Goal: Information Seeking & Learning: Learn about a topic

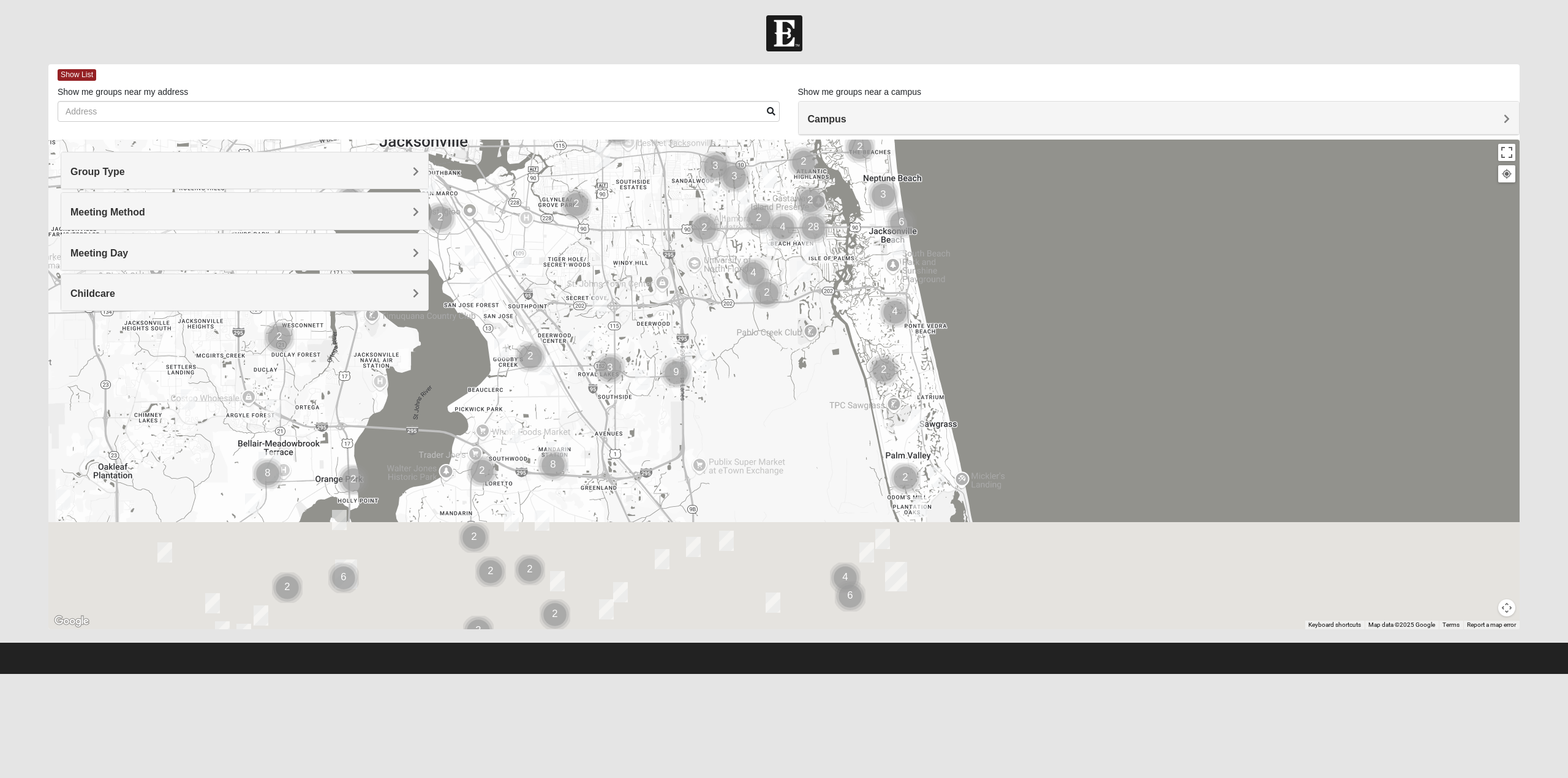
drag, startPoint x: 839, startPoint y: 564, endPoint x: 873, endPoint y: 378, distance: 189.1
click at [873, 378] on div at bounding box center [784, 384] width 1472 height 490
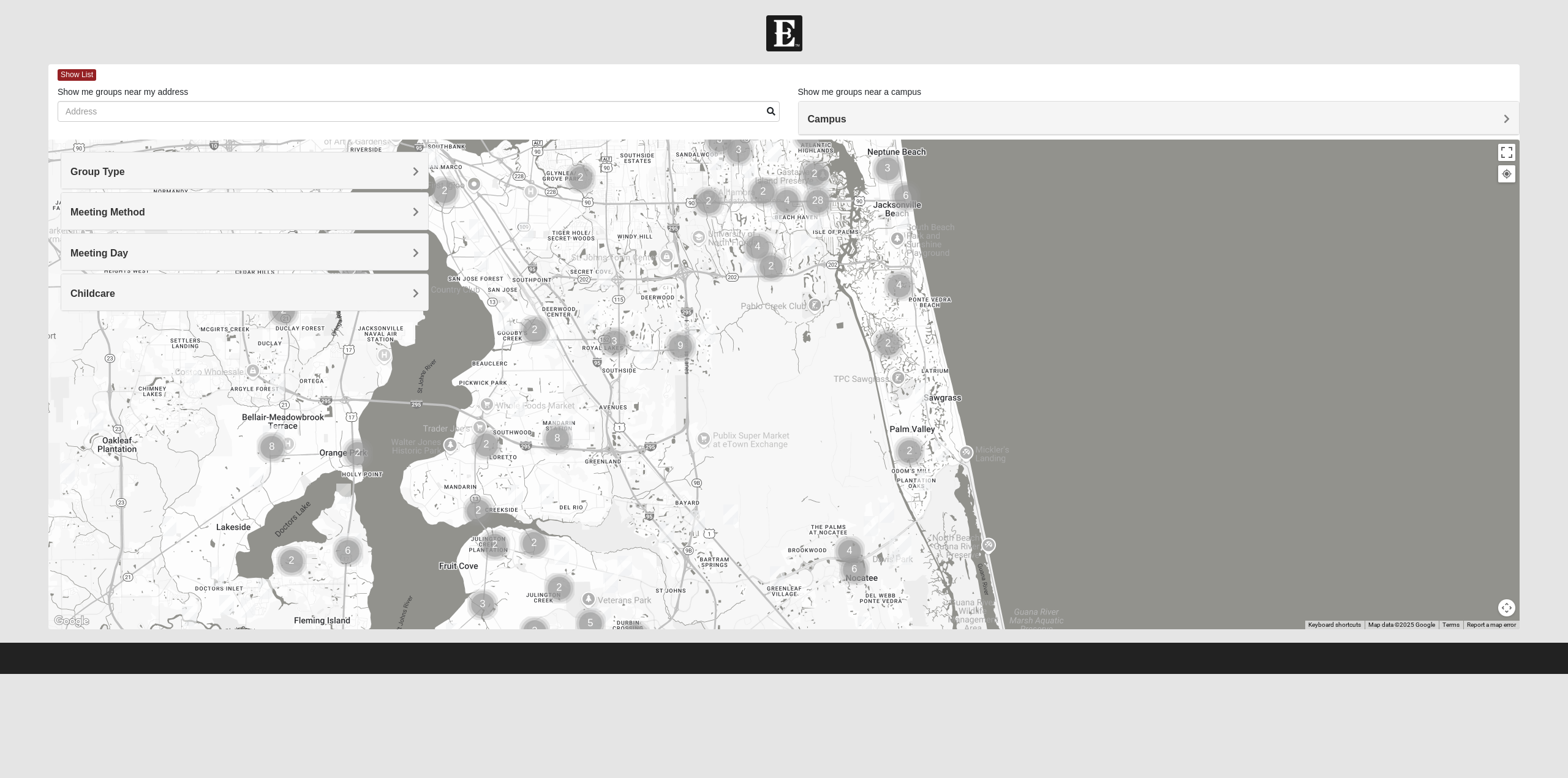
click at [332, 166] on h4 "Group Type" at bounding box center [244, 172] width 349 height 11
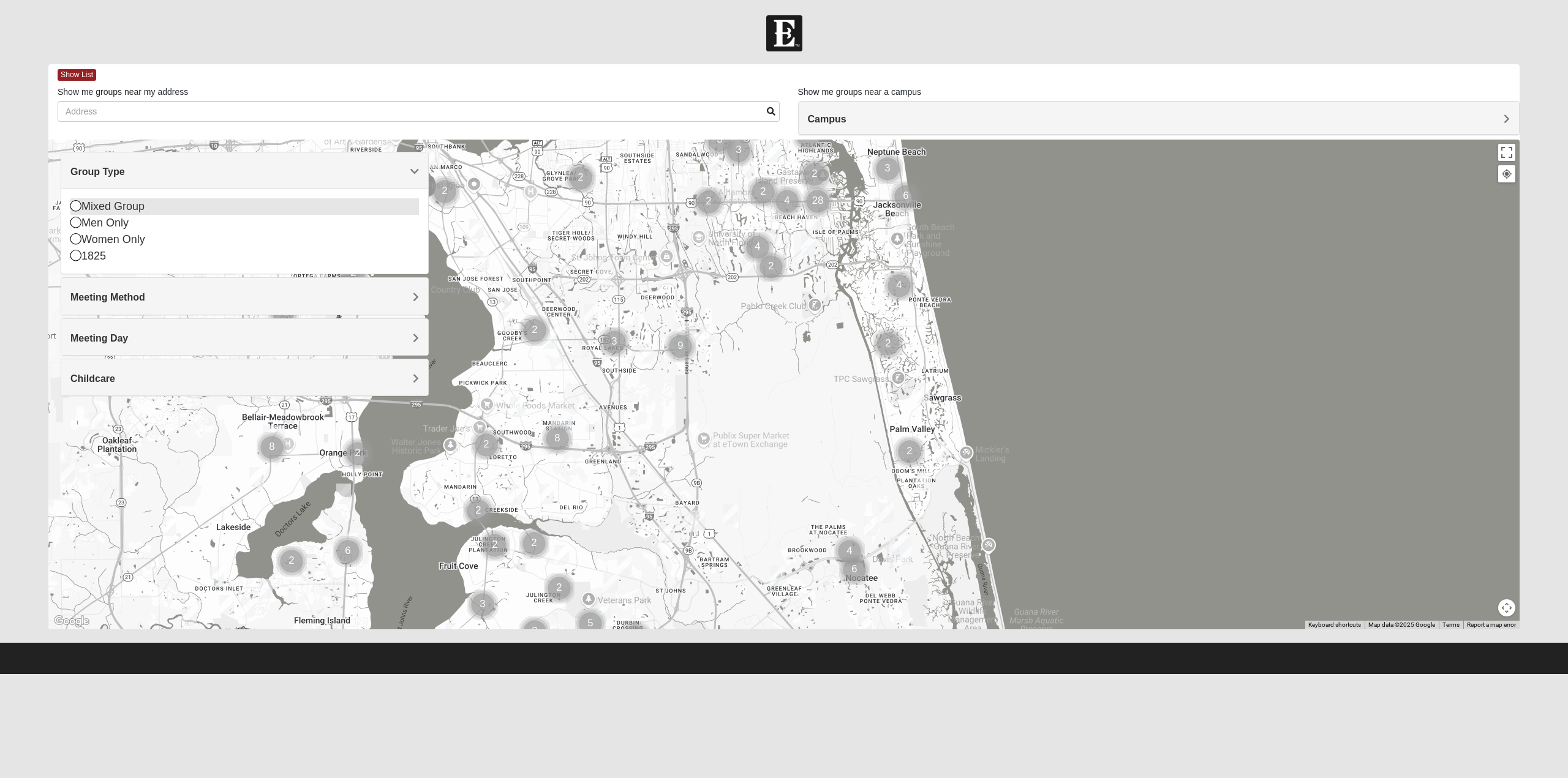
click at [73, 208] on icon at bounding box center [76, 206] width 11 height 11
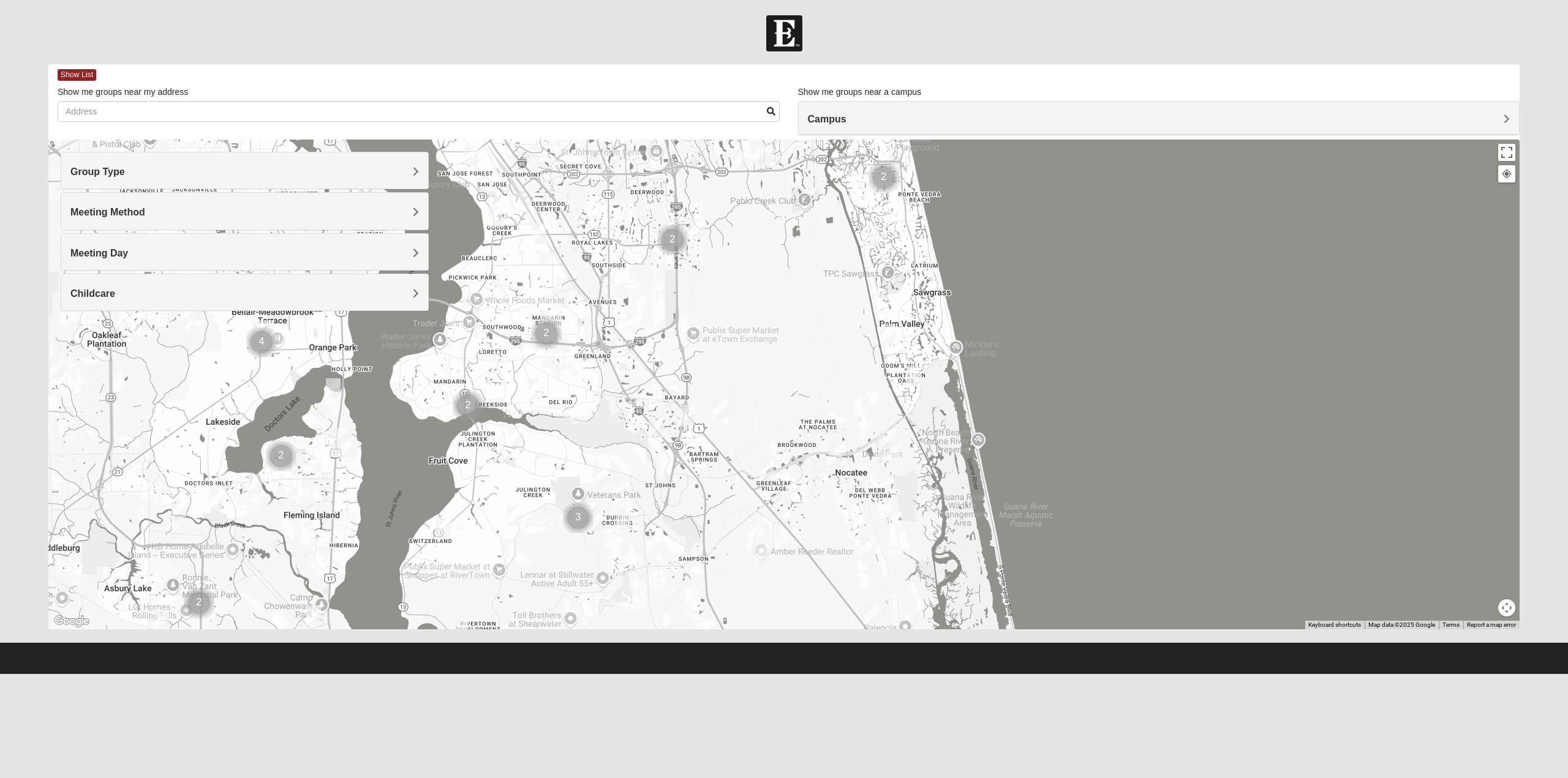
drag, startPoint x: 864, startPoint y: 488, endPoint x: 853, endPoint y: 383, distance: 105.6
click at [853, 383] on div at bounding box center [784, 384] width 1472 height 490
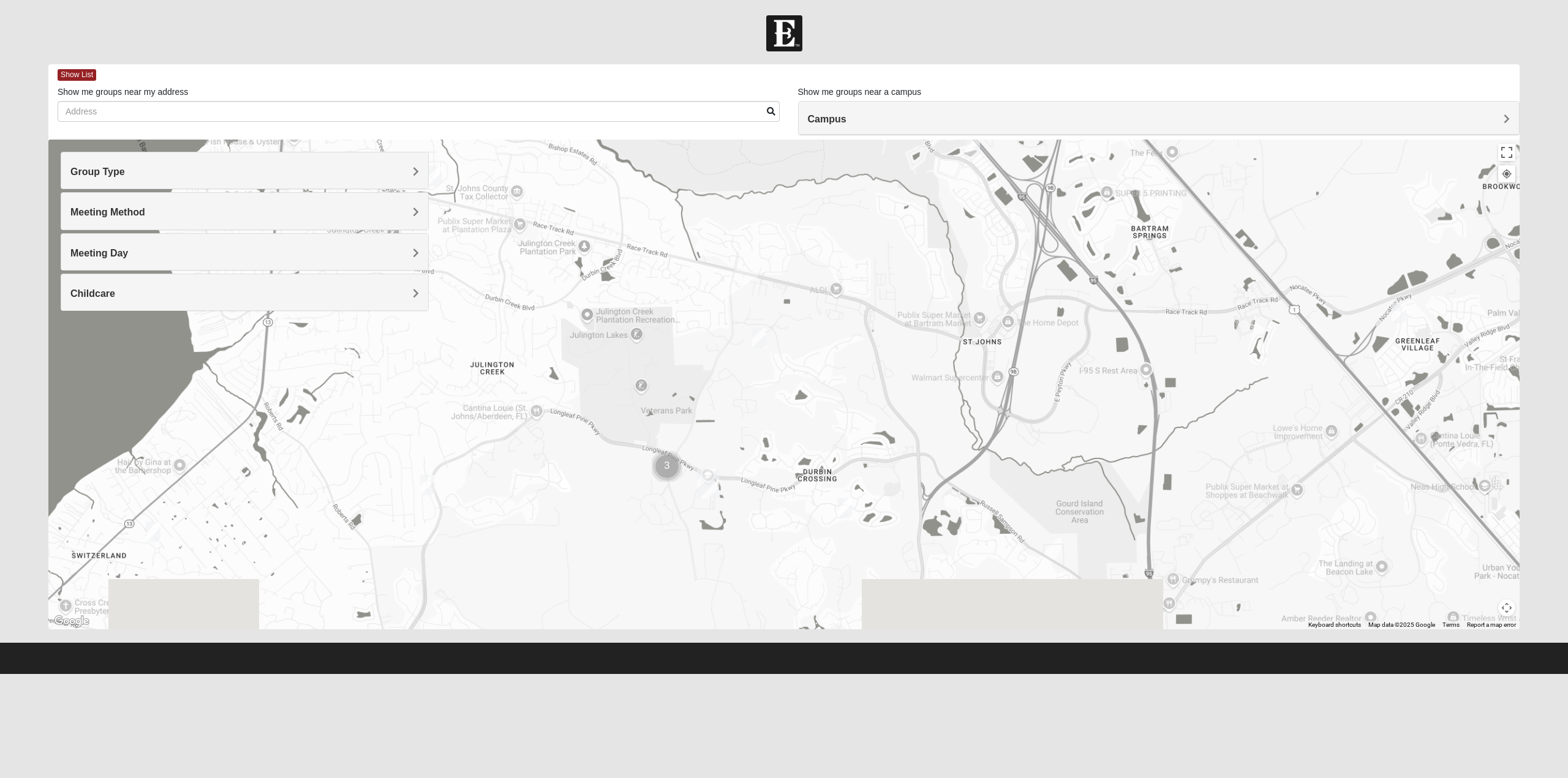
drag, startPoint x: 680, startPoint y: 492, endPoint x: 738, endPoint y: 341, distance: 161.8
click at [738, 341] on div at bounding box center [784, 384] width 1472 height 490
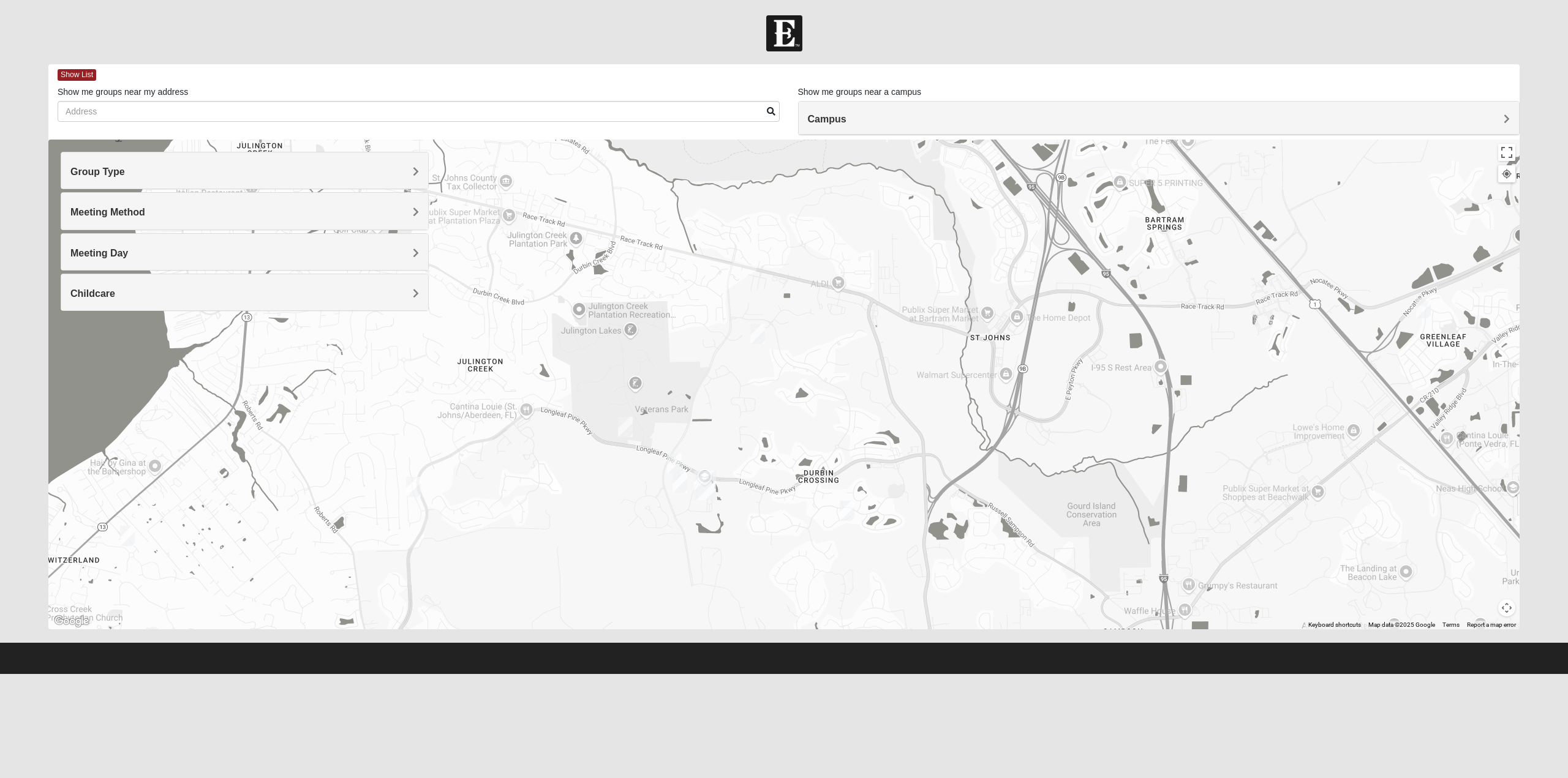
click at [702, 485] on img "St. Johns" at bounding box center [705, 486] width 22 height 29
click at [680, 477] on img "Mixed Franzini 32259" at bounding box center [680, 482] width 15 height 20
click at [670, 408] on span "Mixed Franzini 32259" at bounding box center [636, 415] width 107 height 13
click at [616, 449] on span "Learn More" at bounding box center [609, 455] width 51 height 13
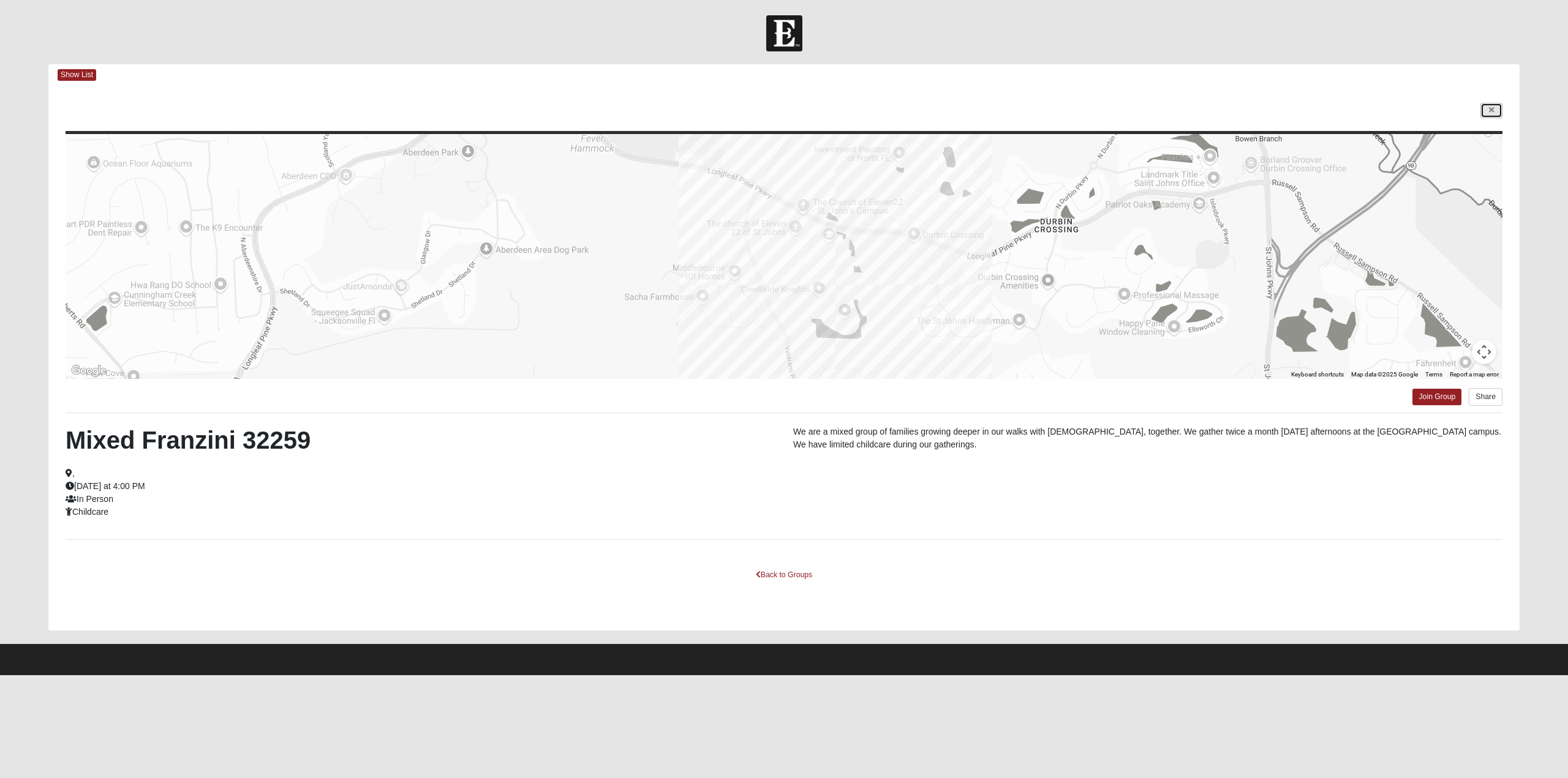
click at [1494, 111] on link at bounding box center [1491, 110] width 22 height 15
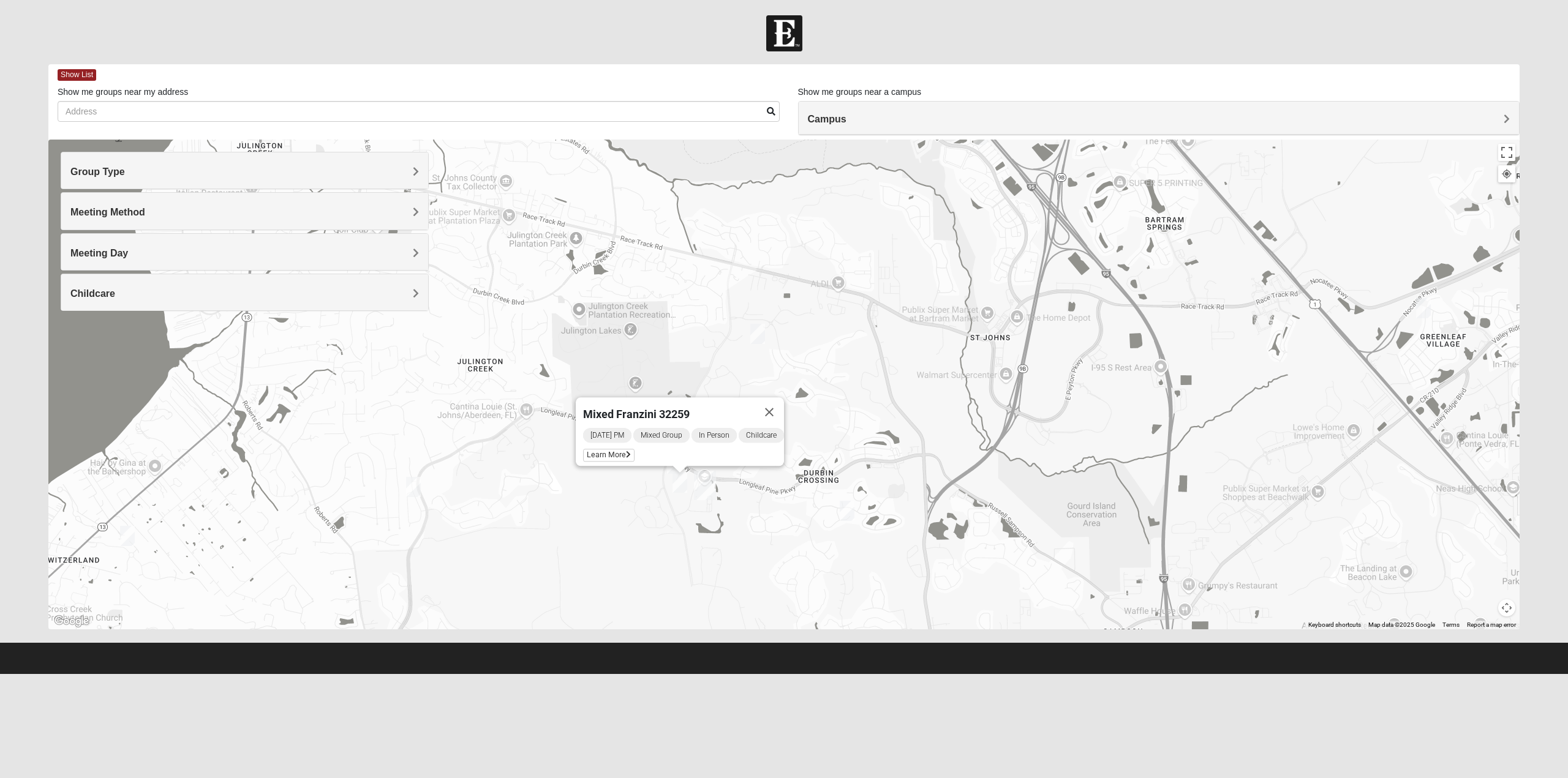
click at [375, 168] on h4 "Group Type" at bounding box center [244, 172] width 349 height 11
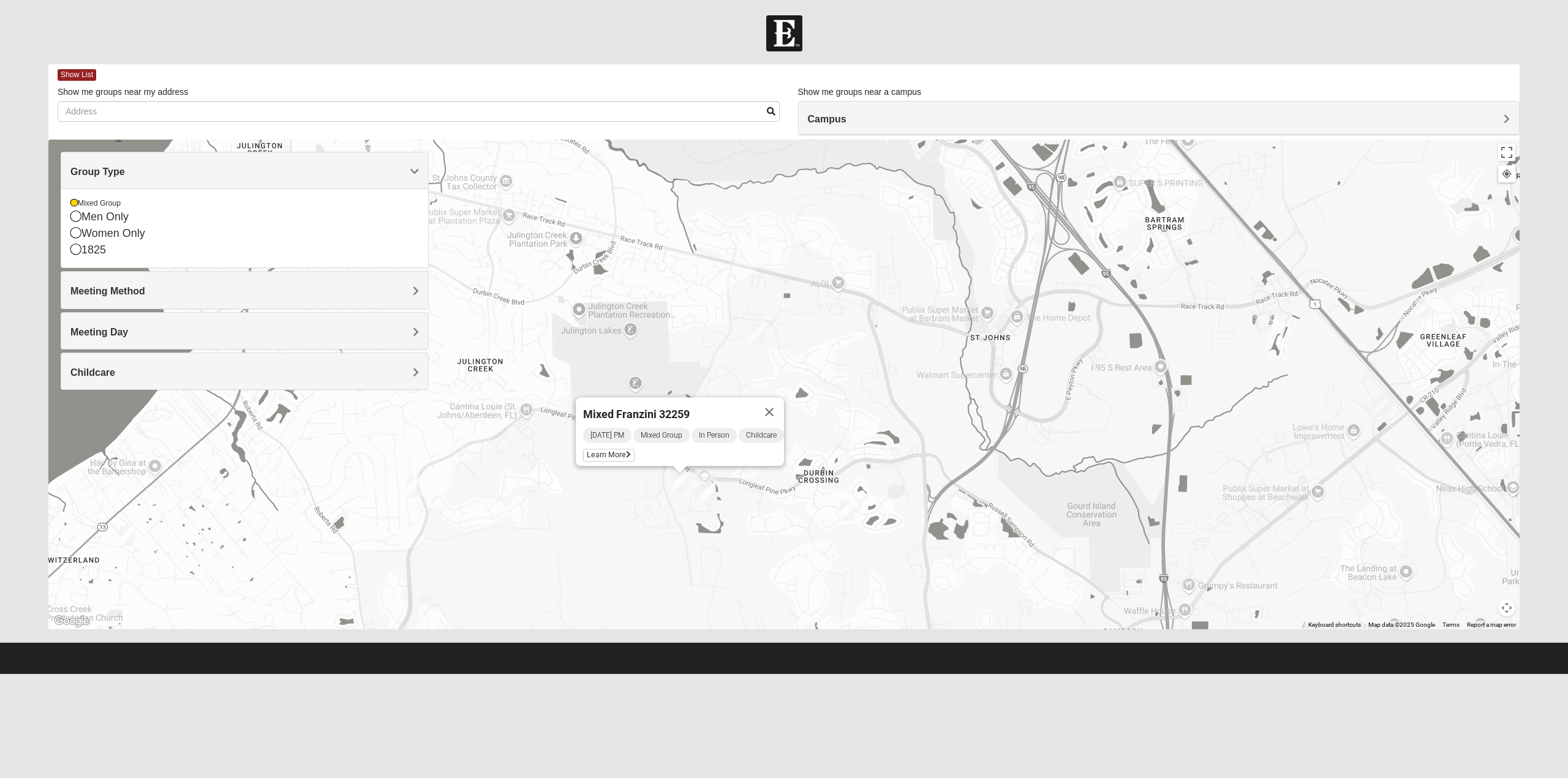
click at [327, 295] on h4 "Meeting Method" at bounding box center [244, 291] width 349 height 11
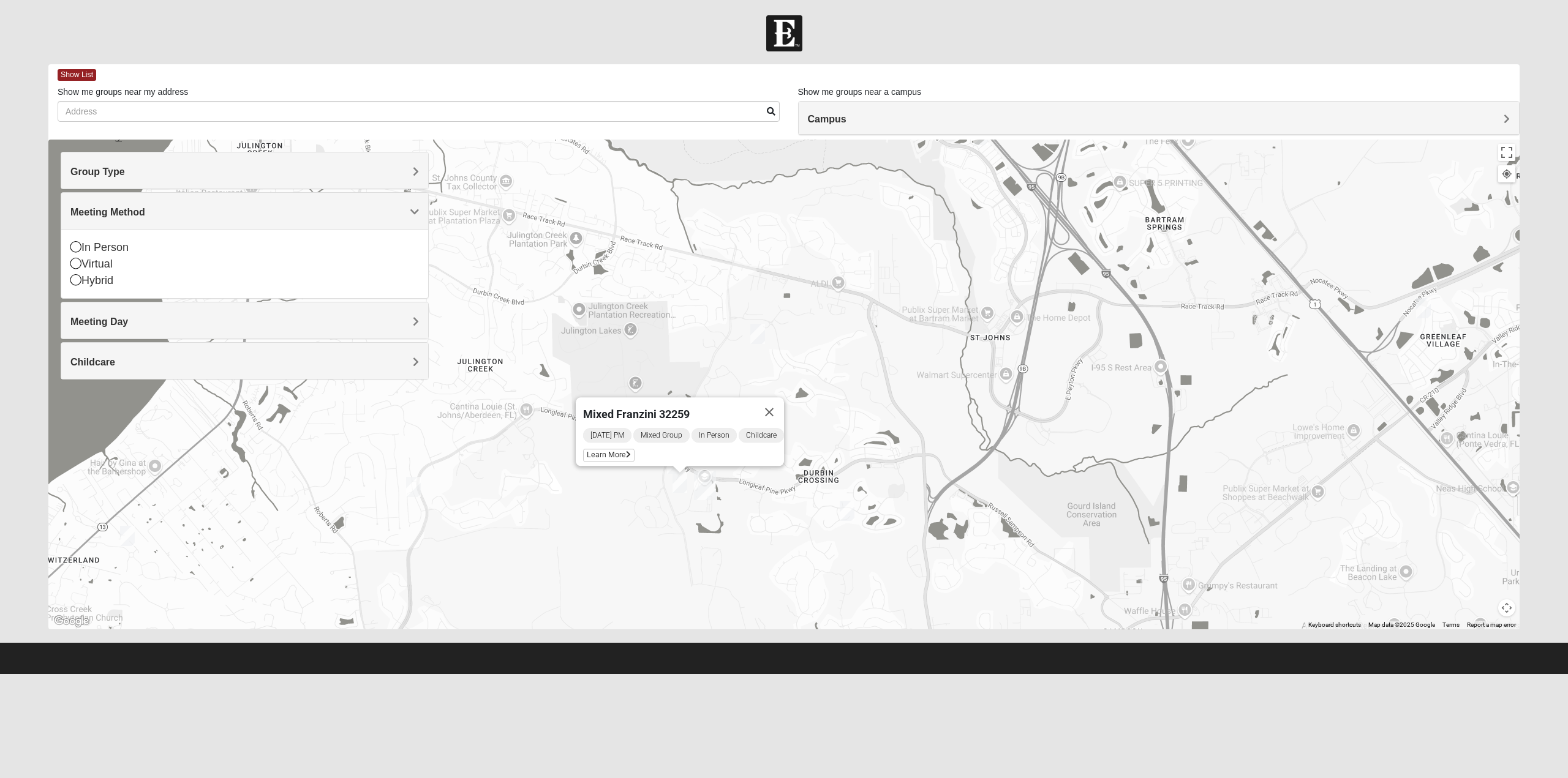
click at [300, 317] on h4 "Meeting Day" at bounding box center [244, 322] width 349 height 11
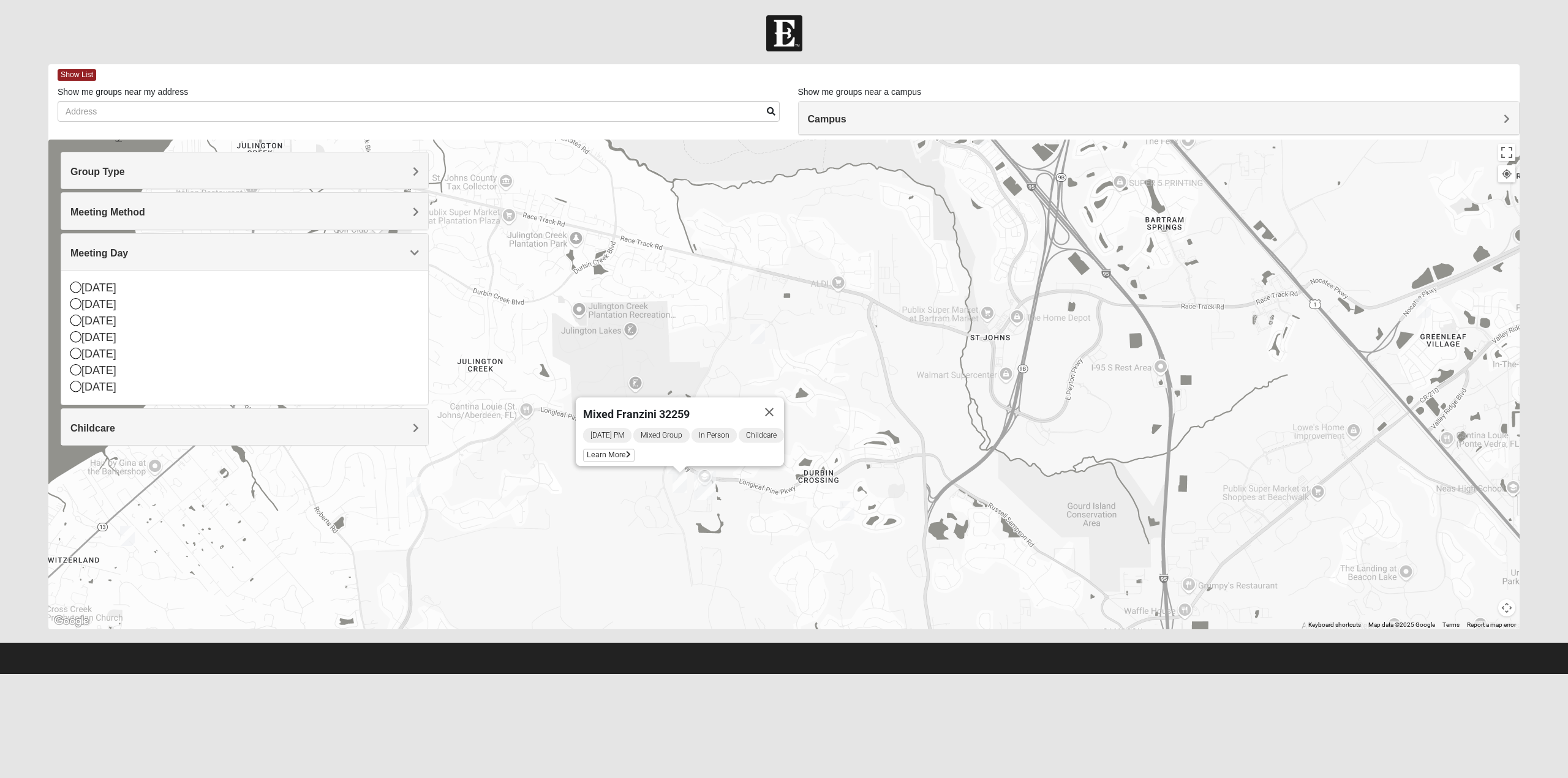
click at [250, 435] on div "Childcare" at bounding box center [244, 427] width 367 height 36
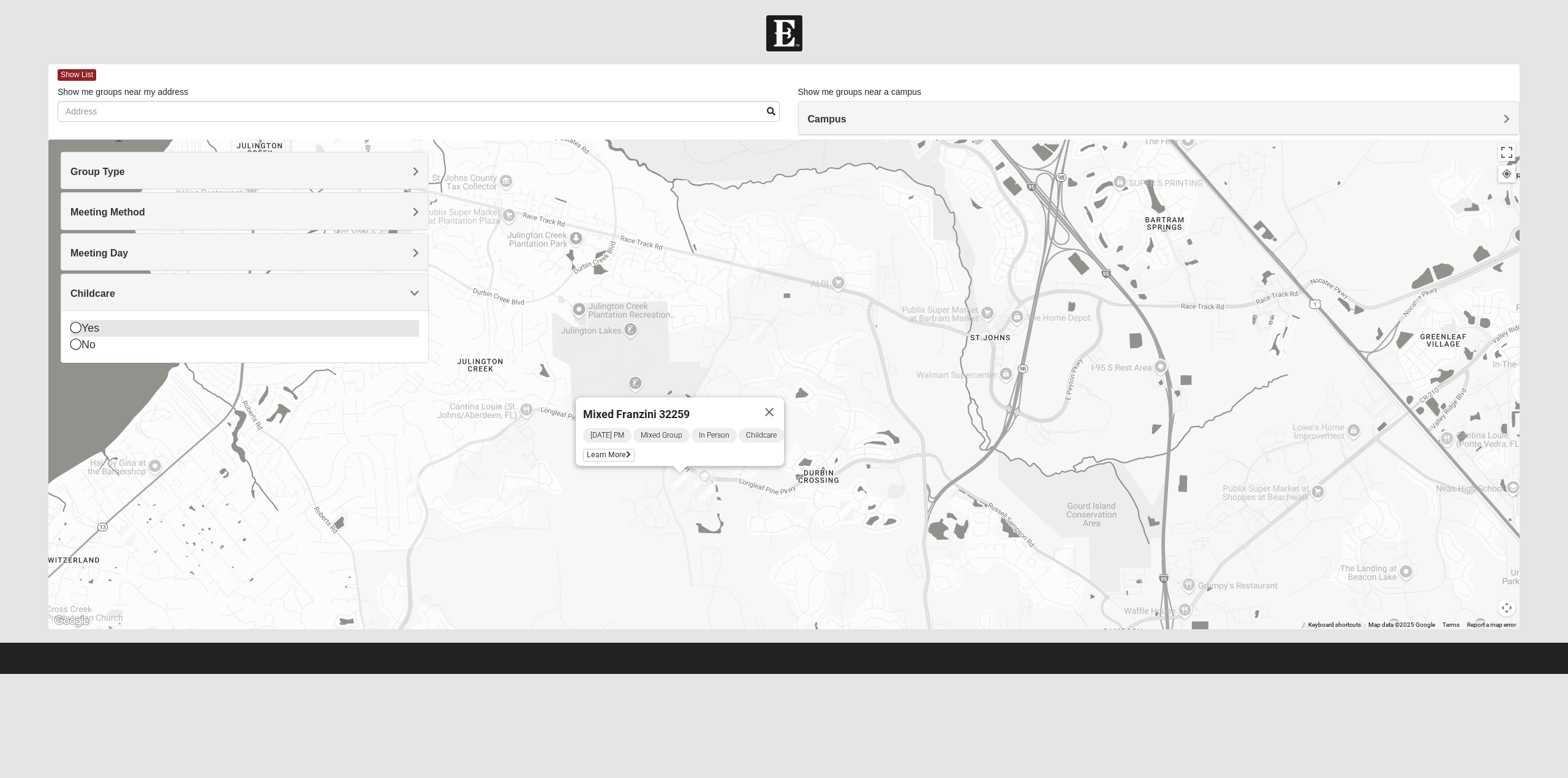
click at [73, 330] on icon at bounding box center [76, 327] width 11 height 11
click at [341, 172] on h4 "Group Type" at bounding box center [244, 172] width 349 height 11
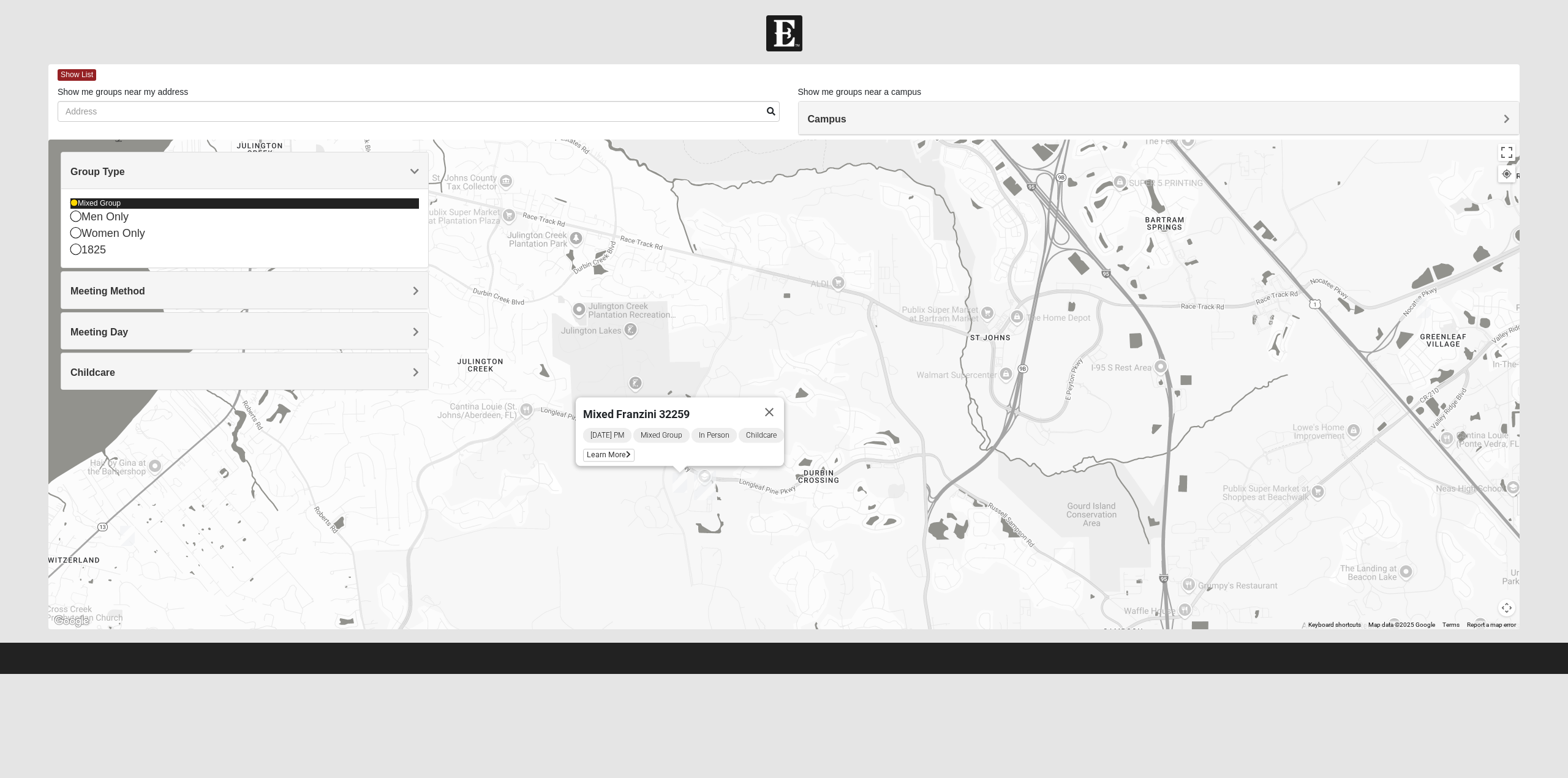
click at [73, 204] on icon at bounding box center [73, 203] width 7 height 7
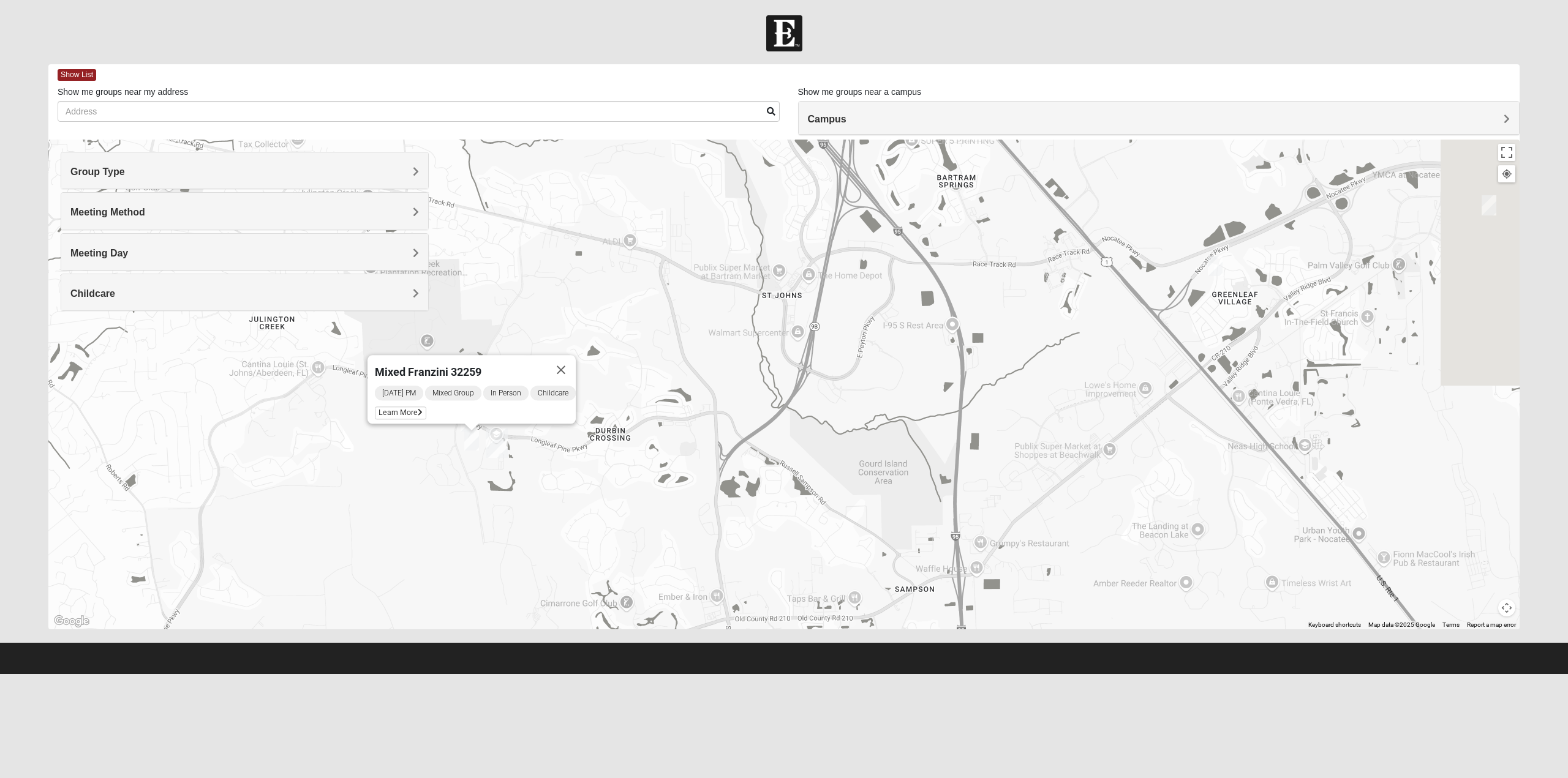
drag, startPoint x: 574, startPoint y: 514, endPoint x: 356, endPoint y: 468, distance: 222.8
click at [356, 468] on div "Mixed Franzini 32259 [DATE] PM Mixed Group In Person Childcare Learn More" at bounding box center [784, 384] width 1472 height 490
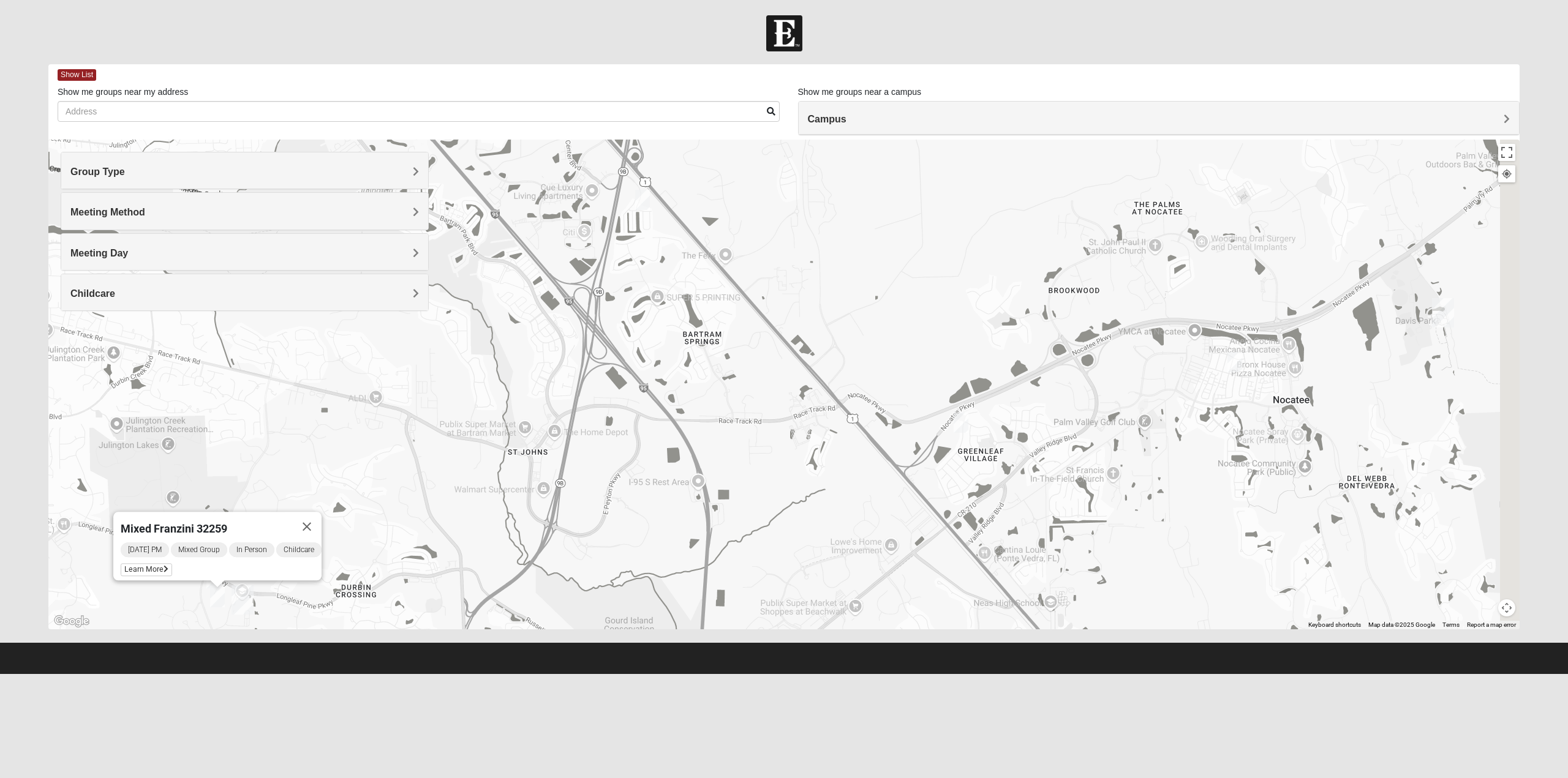
drag, startPoint x: 941, startPoint y: 376, endPoint x: 699, endPoint y: 527, distance: 285.2
click at [699, 527] on div "Mixed Franzini 32259 [DATE] PM Mixed Group In Person Childcare Learn More" at bounding box center [784, 384] width 1472 height 490
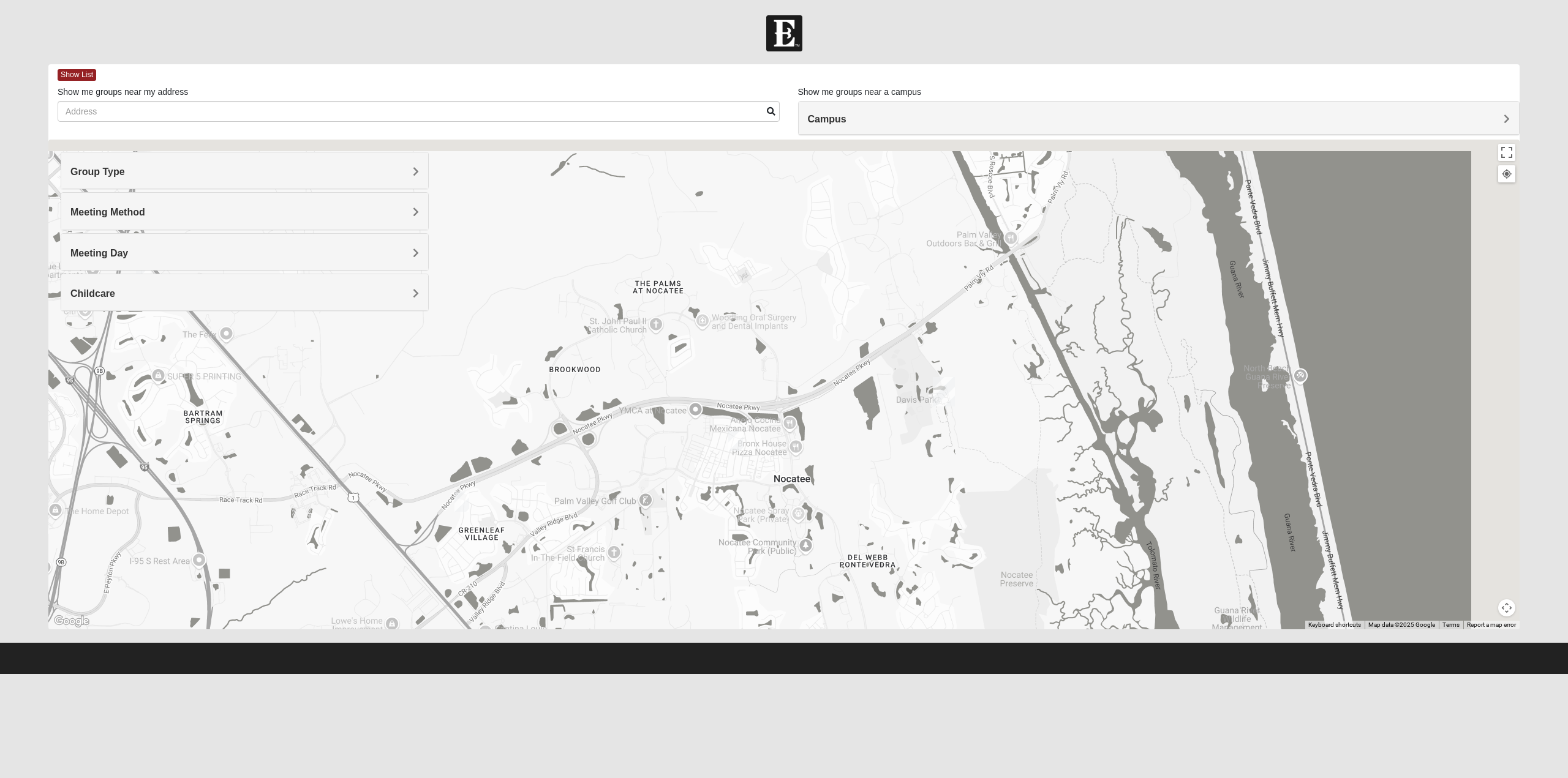
drag, startPoint x: 923, startPoint y: 382, endPoint x: 406, endPoint y: 465, distance: 523.6
click at [406, 465] on div "Mixed Franzini 32259 [DATE] PM Mixed Group In Person Childcare Learn More" at bounding box center [784, 384] width 1472 height 490
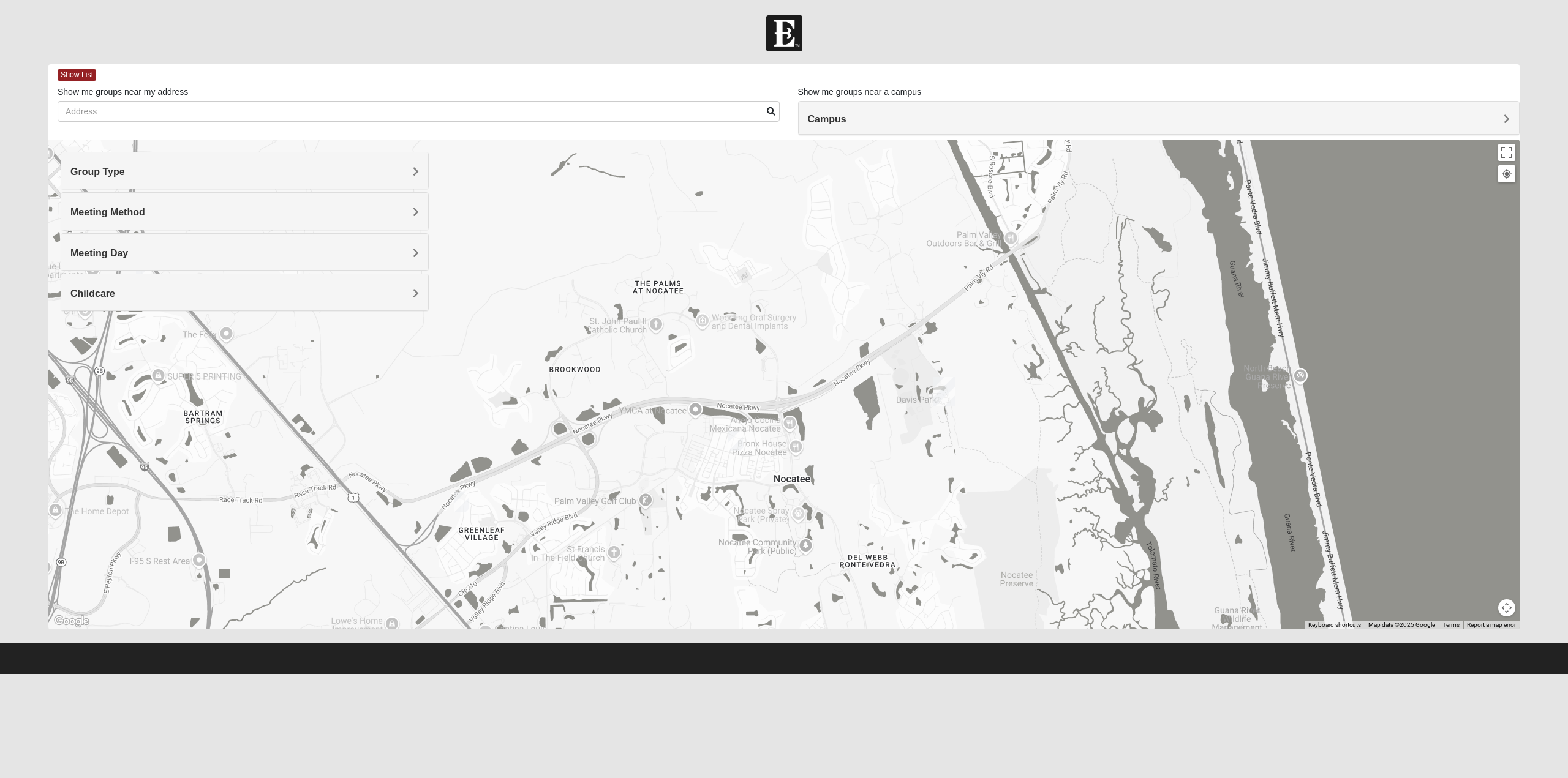
click at [734, 441] on img "Mixed Olsen 32081" at bounding box center [736, 441] width 15 height 20
click at [663, 407] on span "Learn More" at bounding box center [664, 414] width 51 height 13
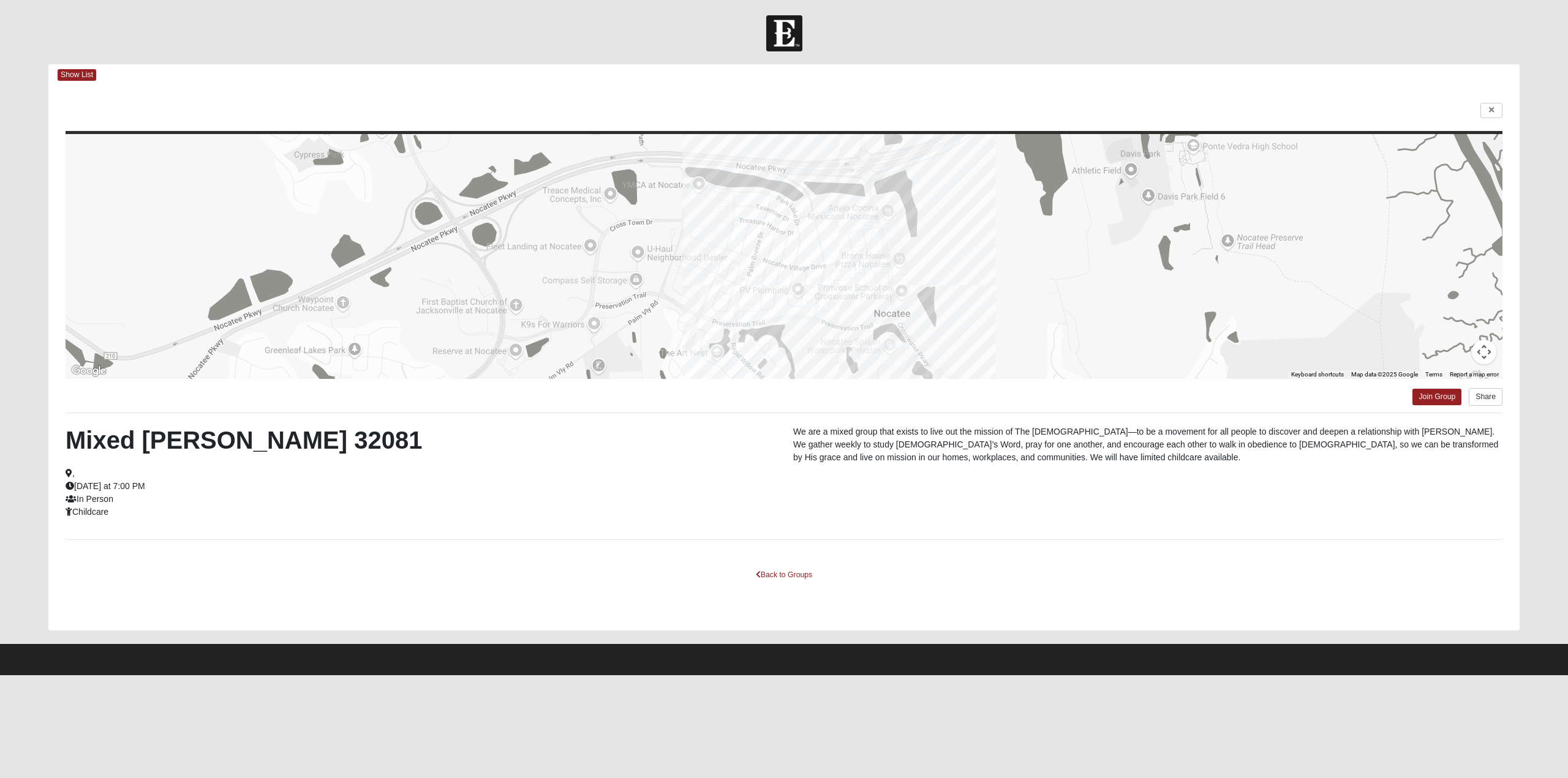
click at [1127, 337] on div at bounding box center [784, 257] width 1438 height 245
click at [796, 576] on link "Back to Groups" at bounding box center [784, 575] width 73 height 19
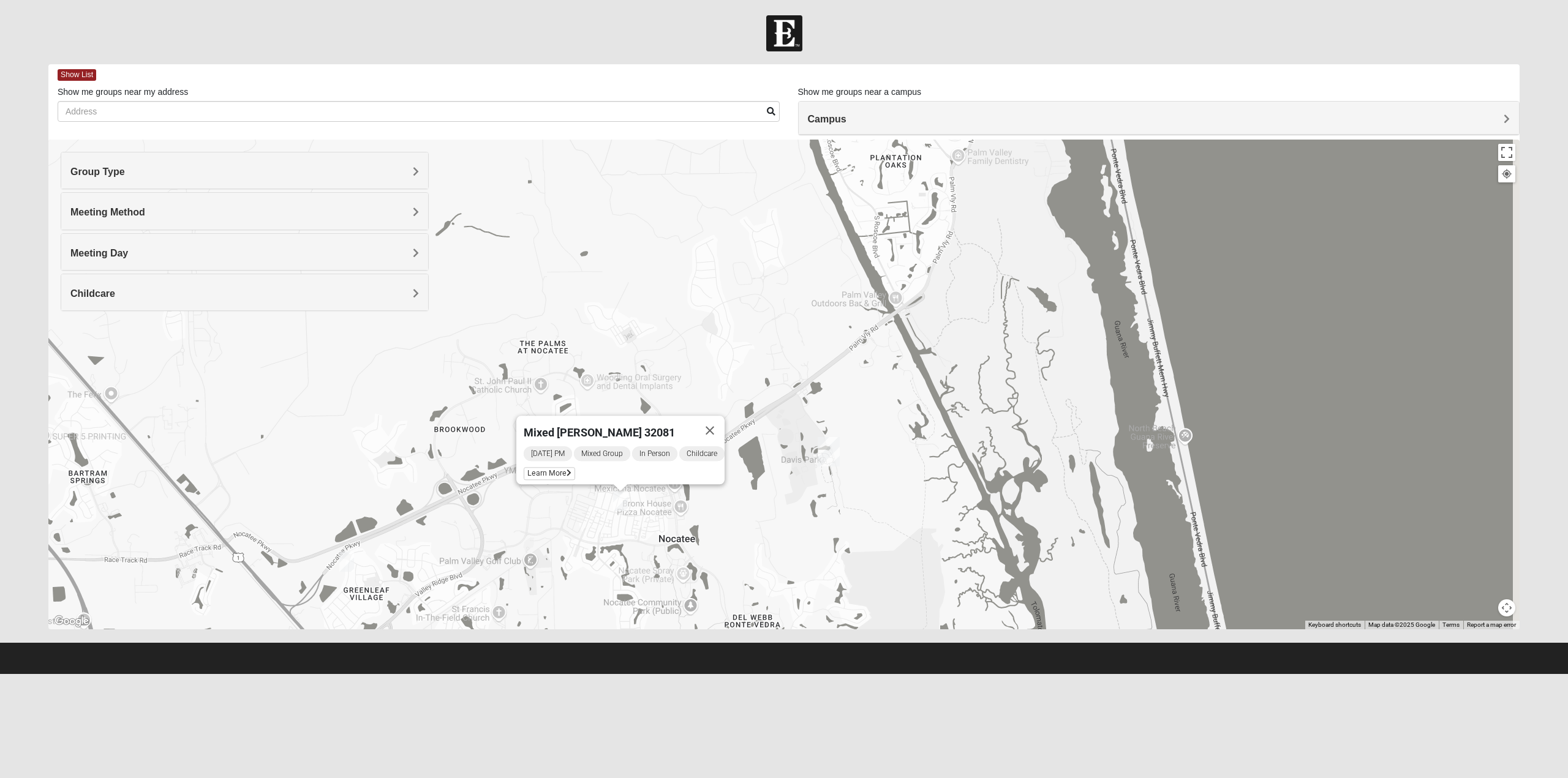
drag, startPoint x: 1057, startPoint y: 450, endPoint x: 806, endPoint y: 589, distance: 286.9
click at [806, 589] on div "Mixed [PERSON_NAME] 32081 [DATE] PM Mixed Group In Person Childcare Learn More" at bounding box center [784, 384] width 1472 height 490
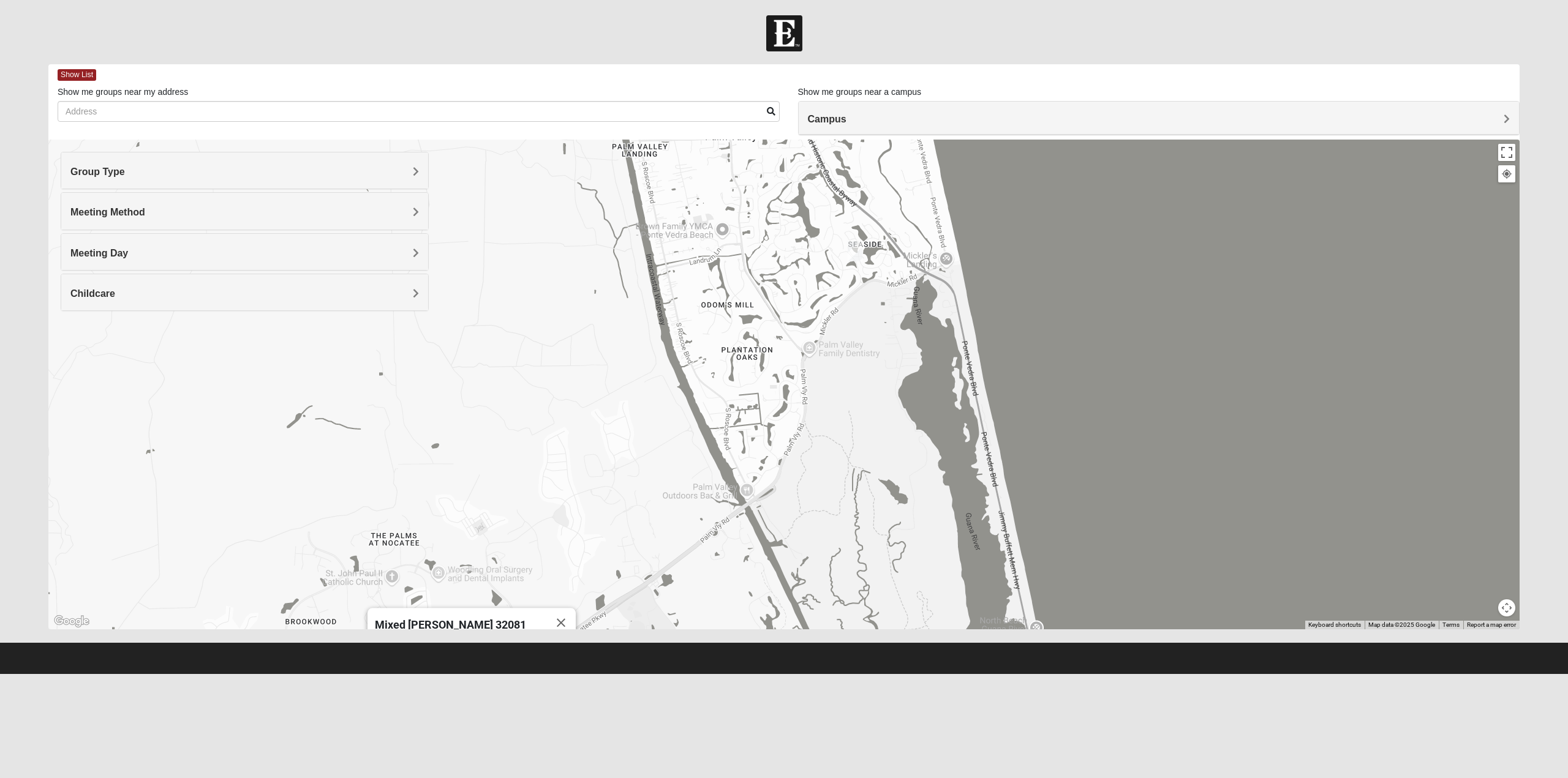
drag, startPoint x: 877, startPoint y: 390, endPoint x: 852, endPoint y: 521, distance: 133.4
click at [852, 521] on div "Mixed [PERSON_NAME] 32081 [DATE] PM Mixed Group In Person Childcare Learn More" at bounding box center [784, 384] width 1472 height 490
click at [855, 244] on img "Womens Beeson 32082" at bounding box center [855, 251] width 15 height 20
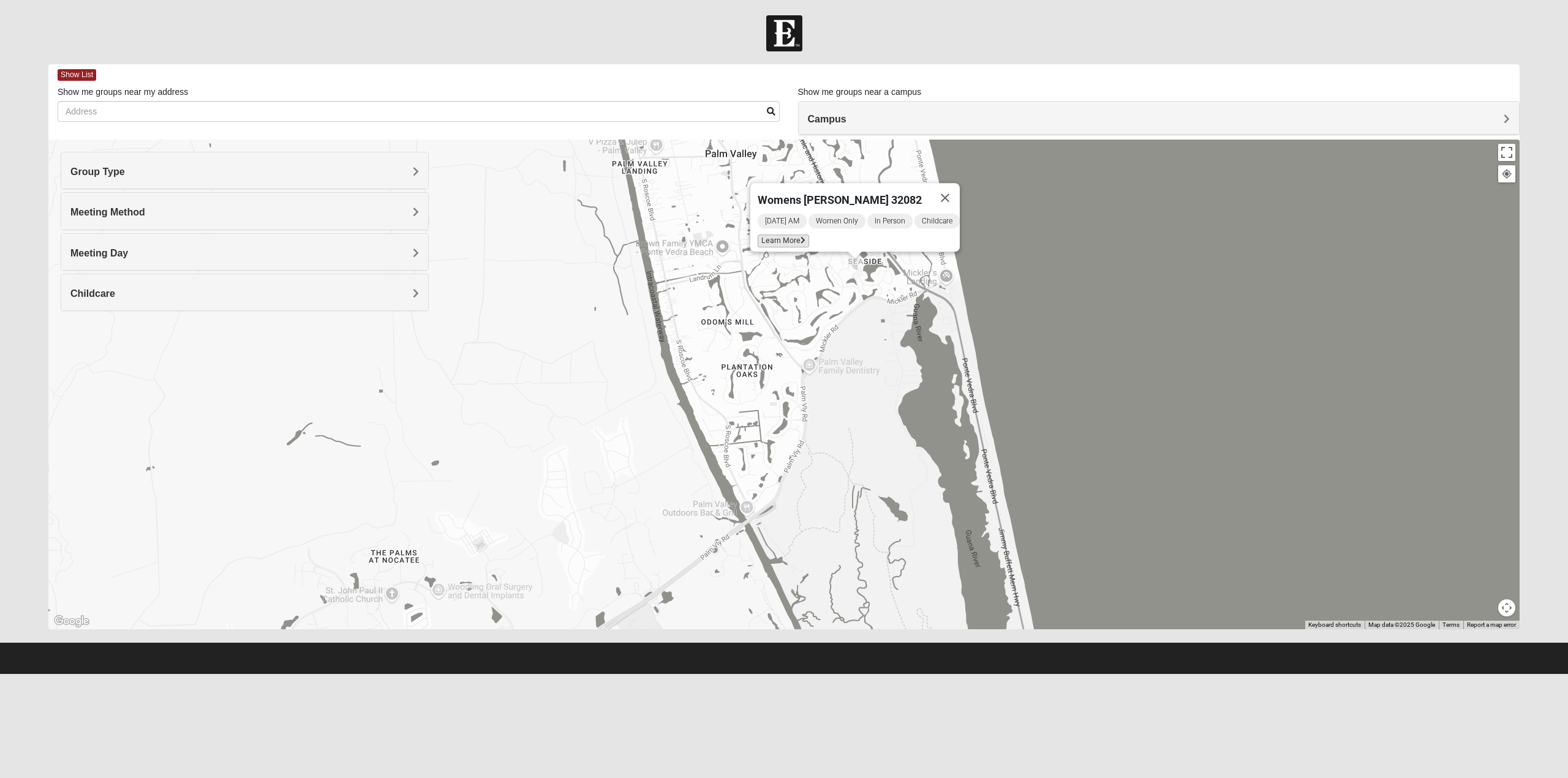
click at [786, 235] on span "Learn More" at bounding box center [783, 241] width 51 height 13
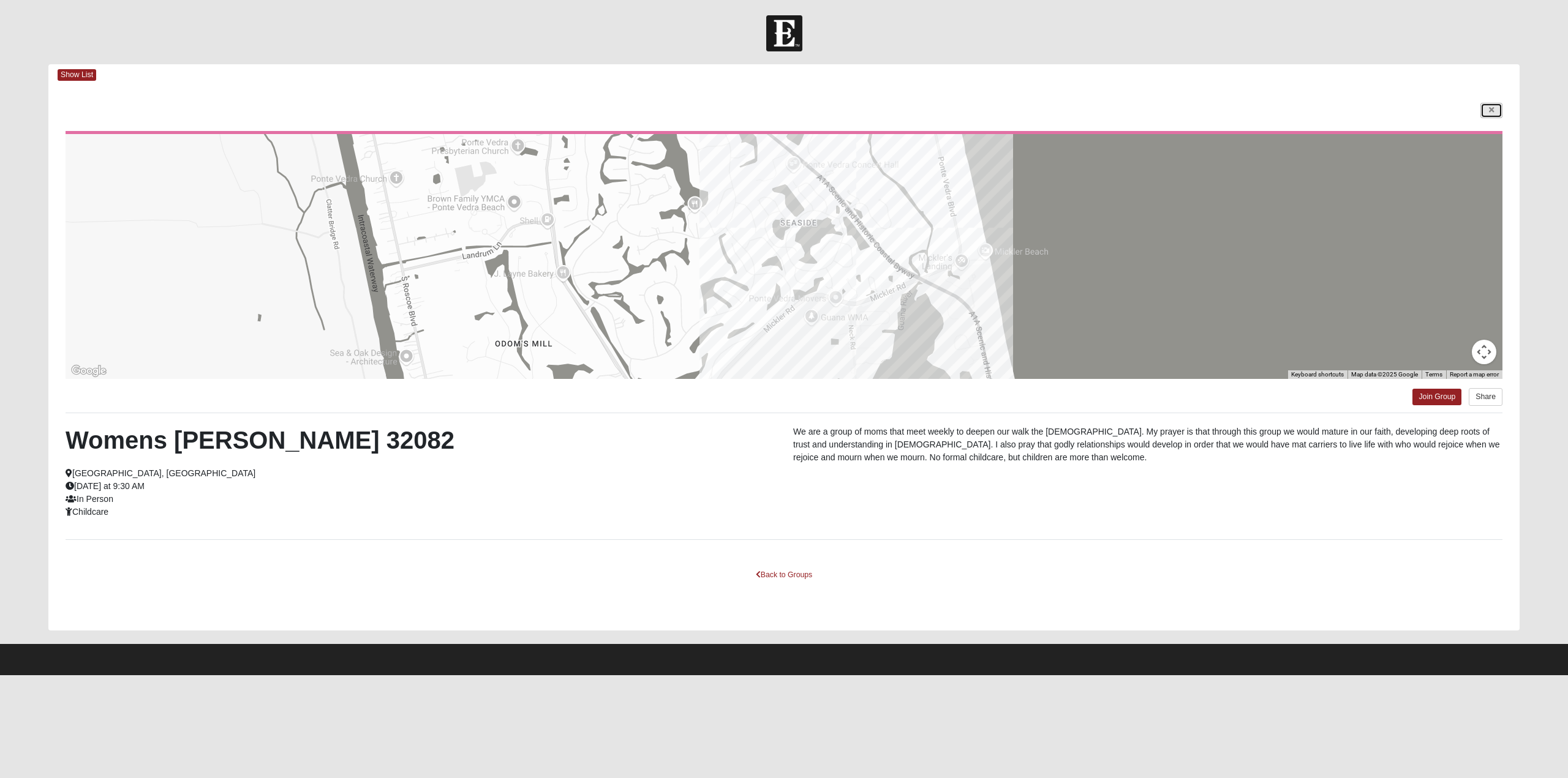
click at [1491, 108] on icon at bounding box center [1491, 110] width 5 height 7
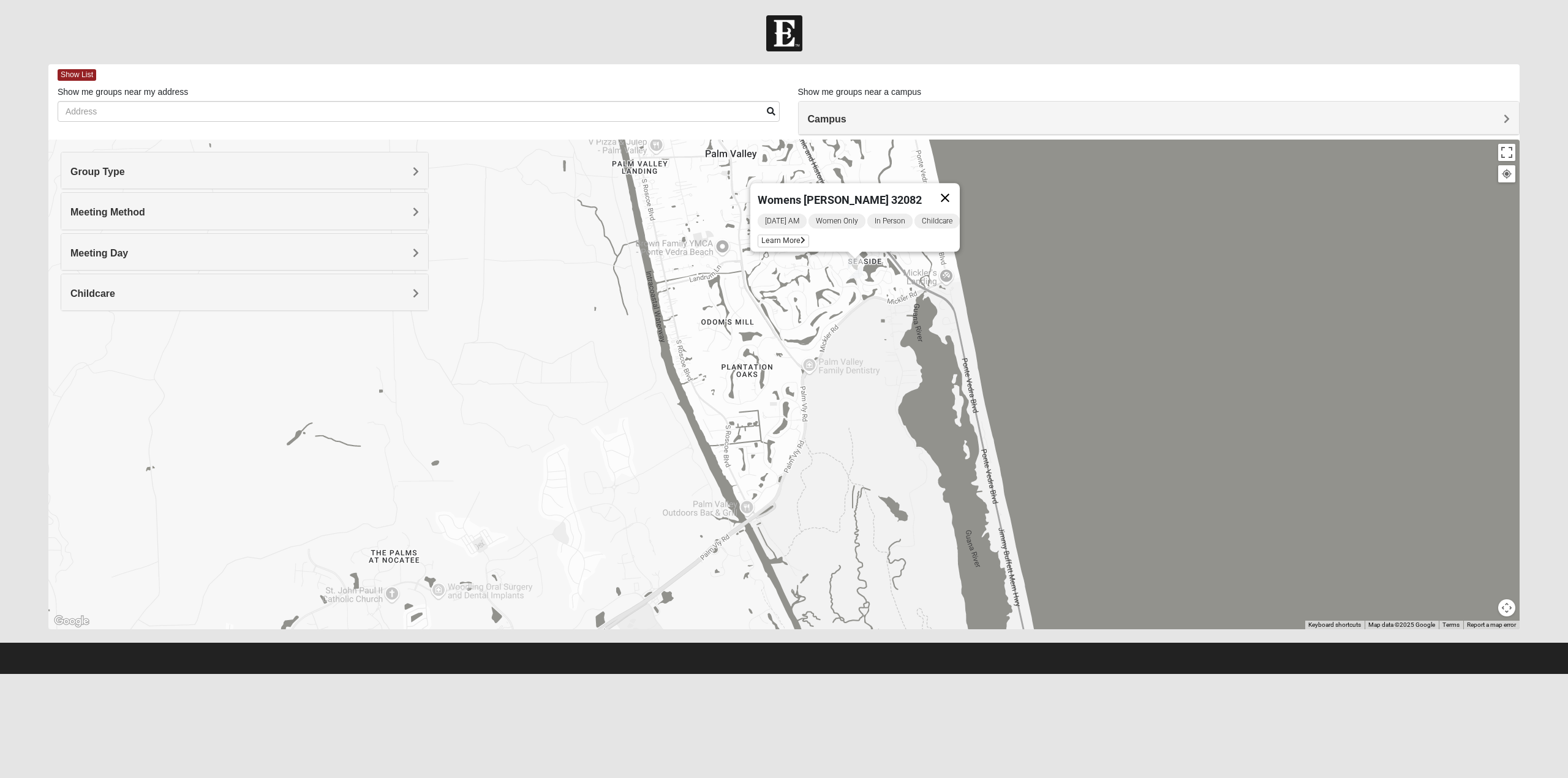
click at [951, 190] on button "Close" at bounding box center [945, 198] width 29 height 29
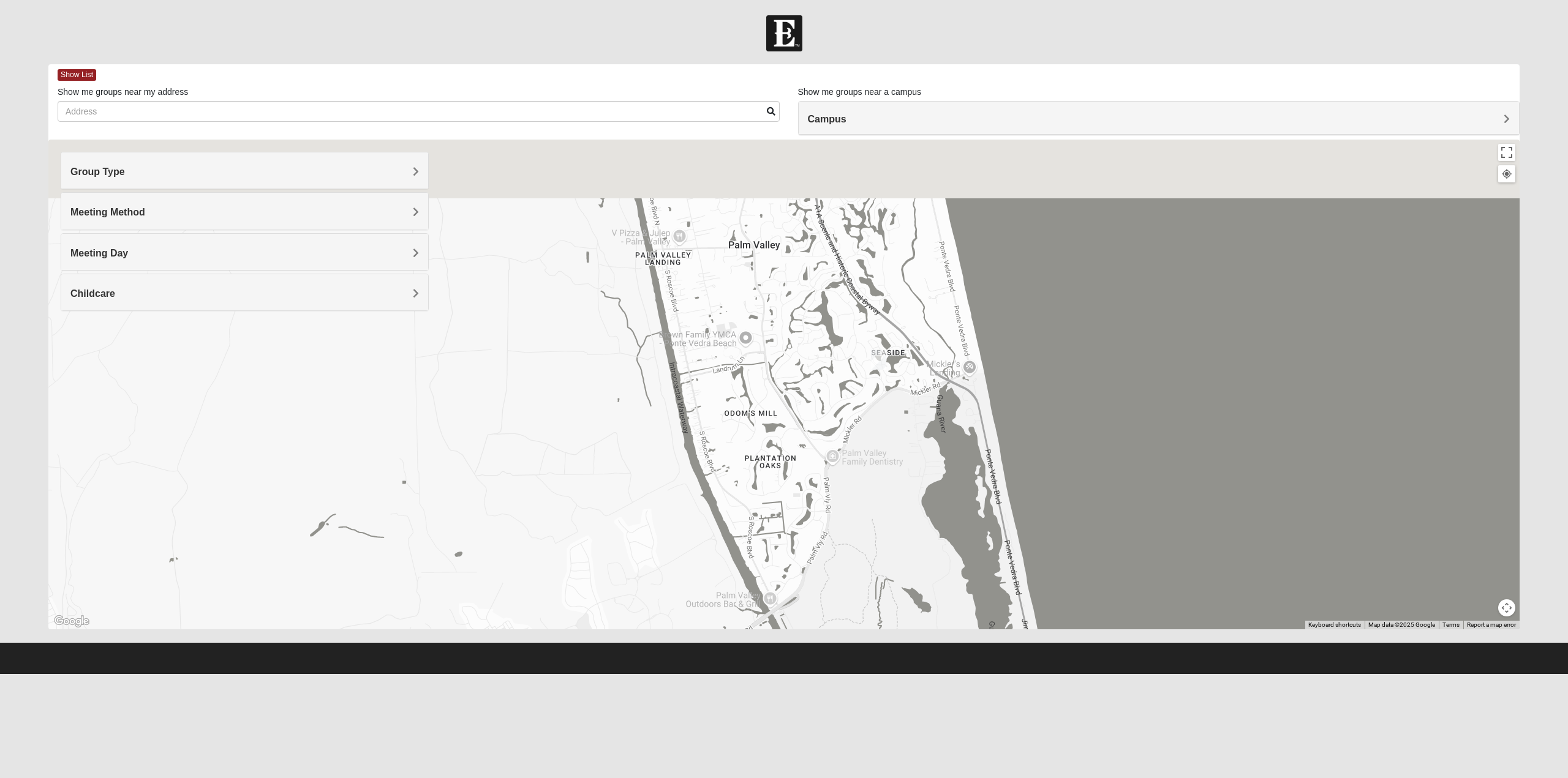
drag, startPoint x: 818, startPoint y: 352, endPoint x: 846, endPoint y: 463, distance: 114.5
click at [846, 463] on div at bounding box center [784, 384] width 1472 height 490
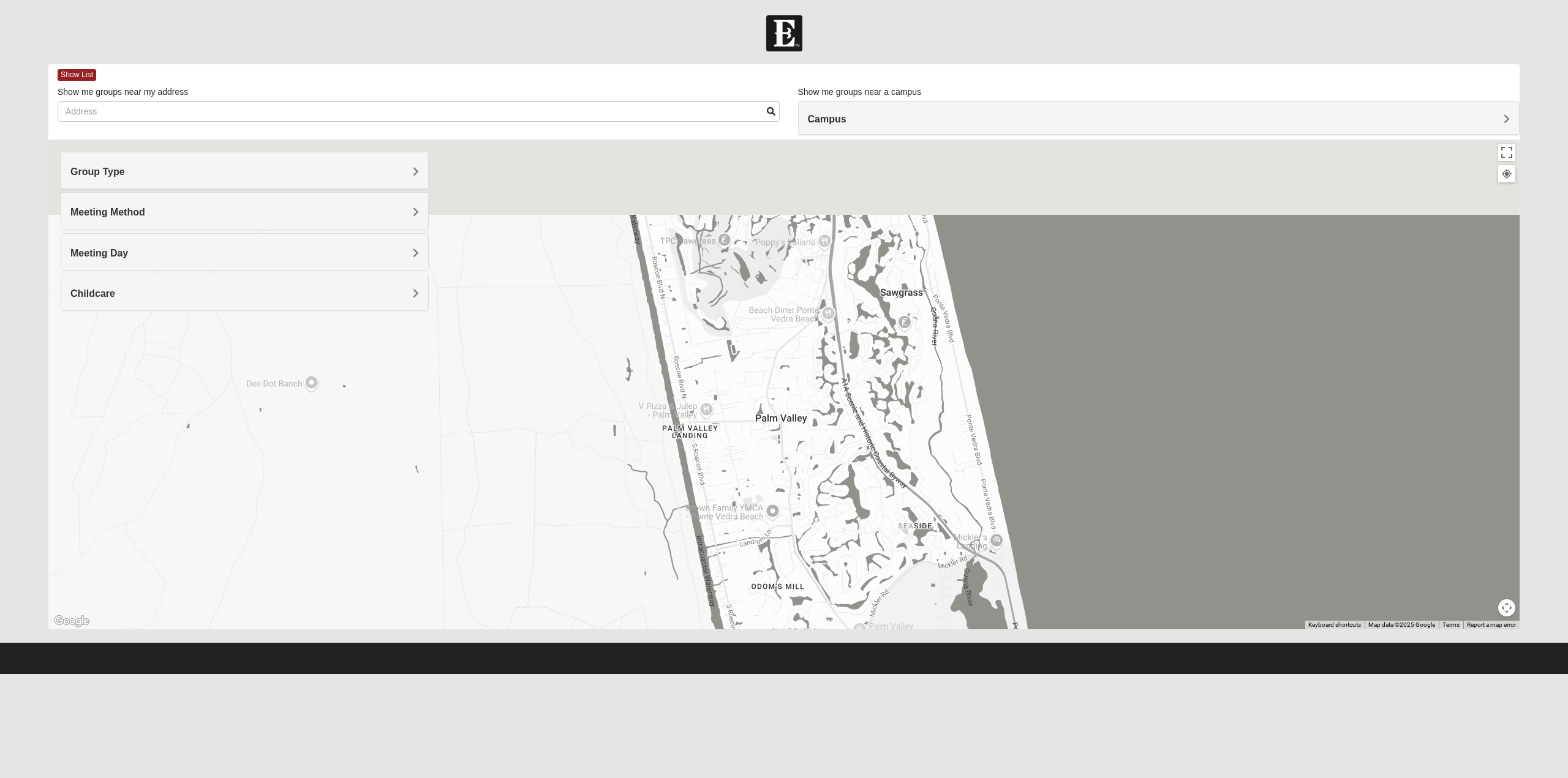
drag, startPoint x: 767, startPoint y: 417, endPoint x: 783, endPoint y: 498, distance: 82.6
click at [783, 498] on div at bounding box center [784, 384] width 1472 height 490
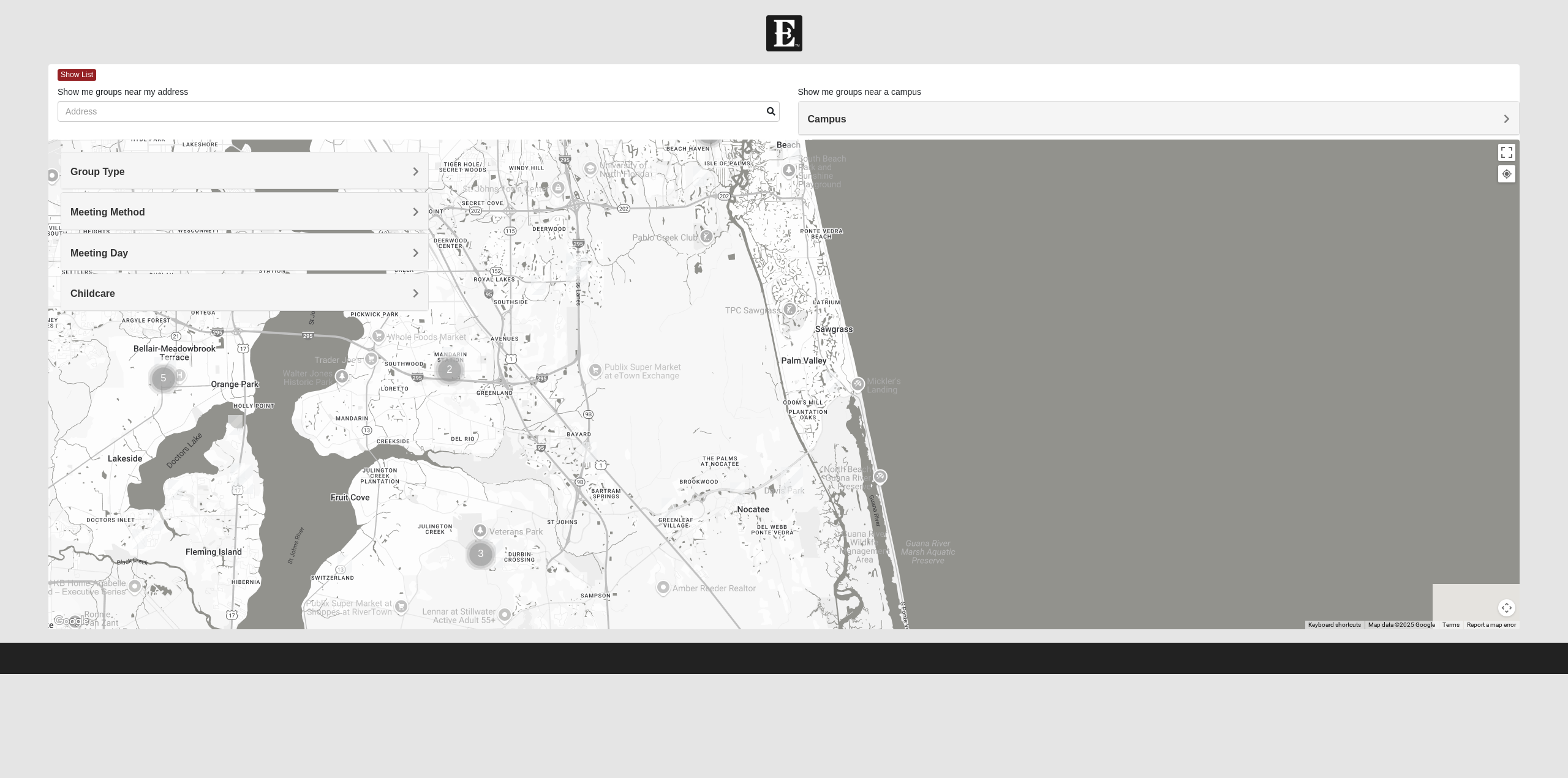
drag, startPoint x: 786, startPoint y: 507, endPoint x: 805, endPoint y: 381, distance: 127.4
click at [805, 381] on div at bounding box center [784, 384] width 1472 height 490
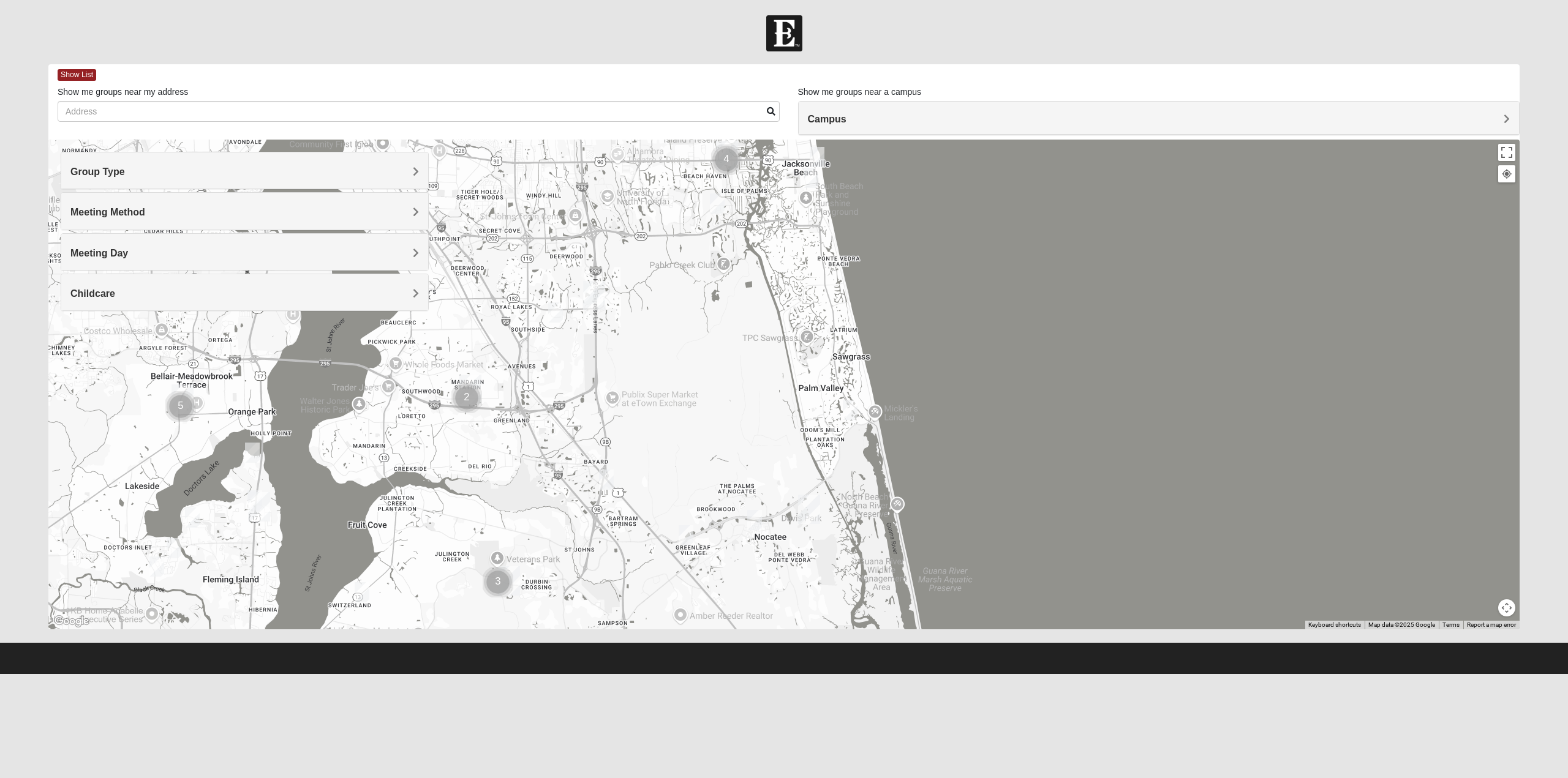
drag, startPoint x: 737, startPoint y: 366, endPoint x: 752, endPoint y: 391, distance: 29.2
click at [752, 391] on div at bounding box center [784, 384] width 1472 height 490
click at [754, 518] on img "Mixed Olsen 32081" at bounding box center [755, 520] width 15 height 20
click at [680, 534] on img "Mixed Buckley 32081" at bounding box center [686, 535] width 15 height 20
click at [757, 523] on img "Mixed Olsen 32081" at bounding box center [755, 520] width 15 height 20
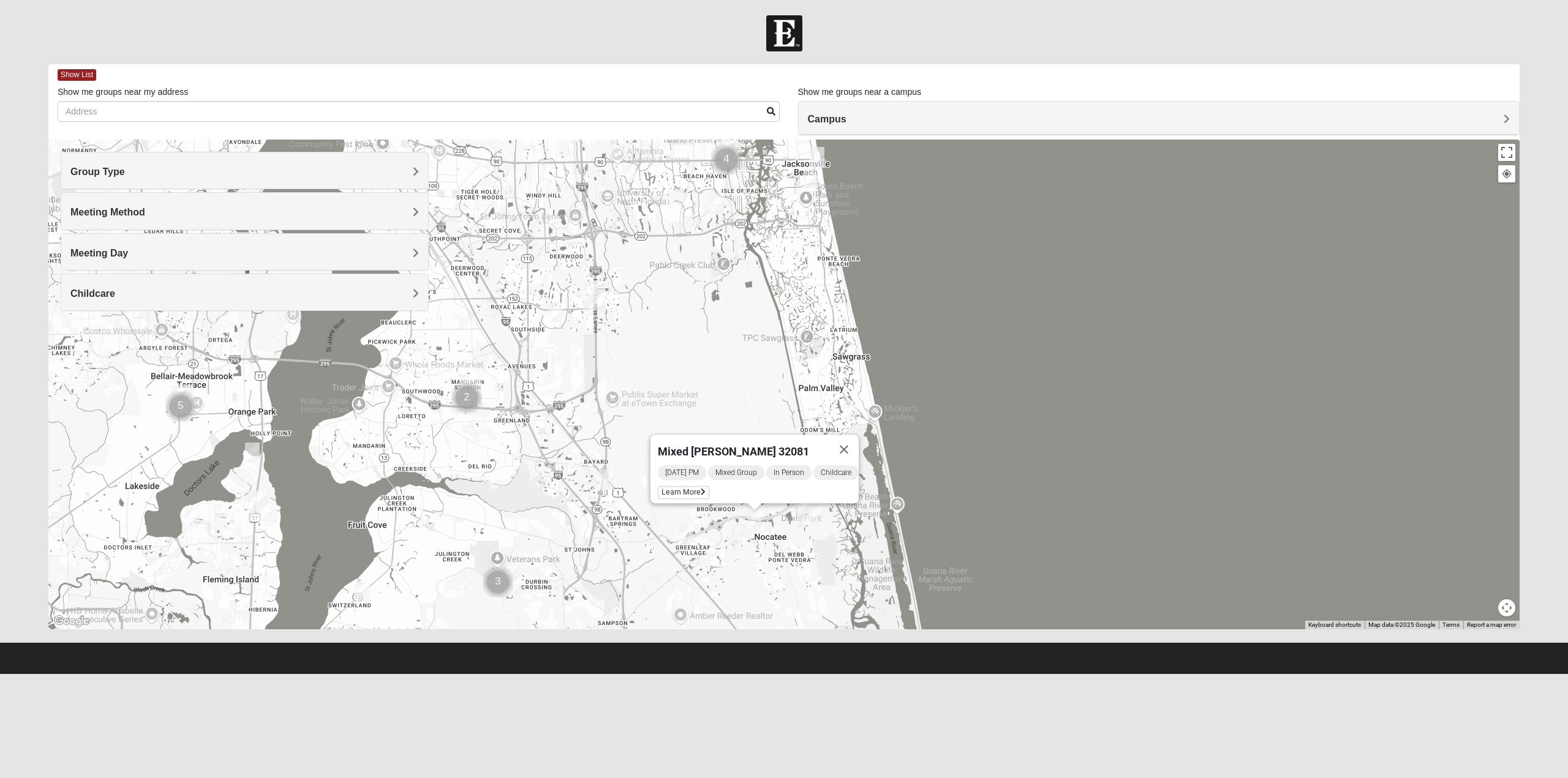
click at [504, 583] on img "Cluster of 3 groups" at bounding box center [498, 582] width 31 height 31
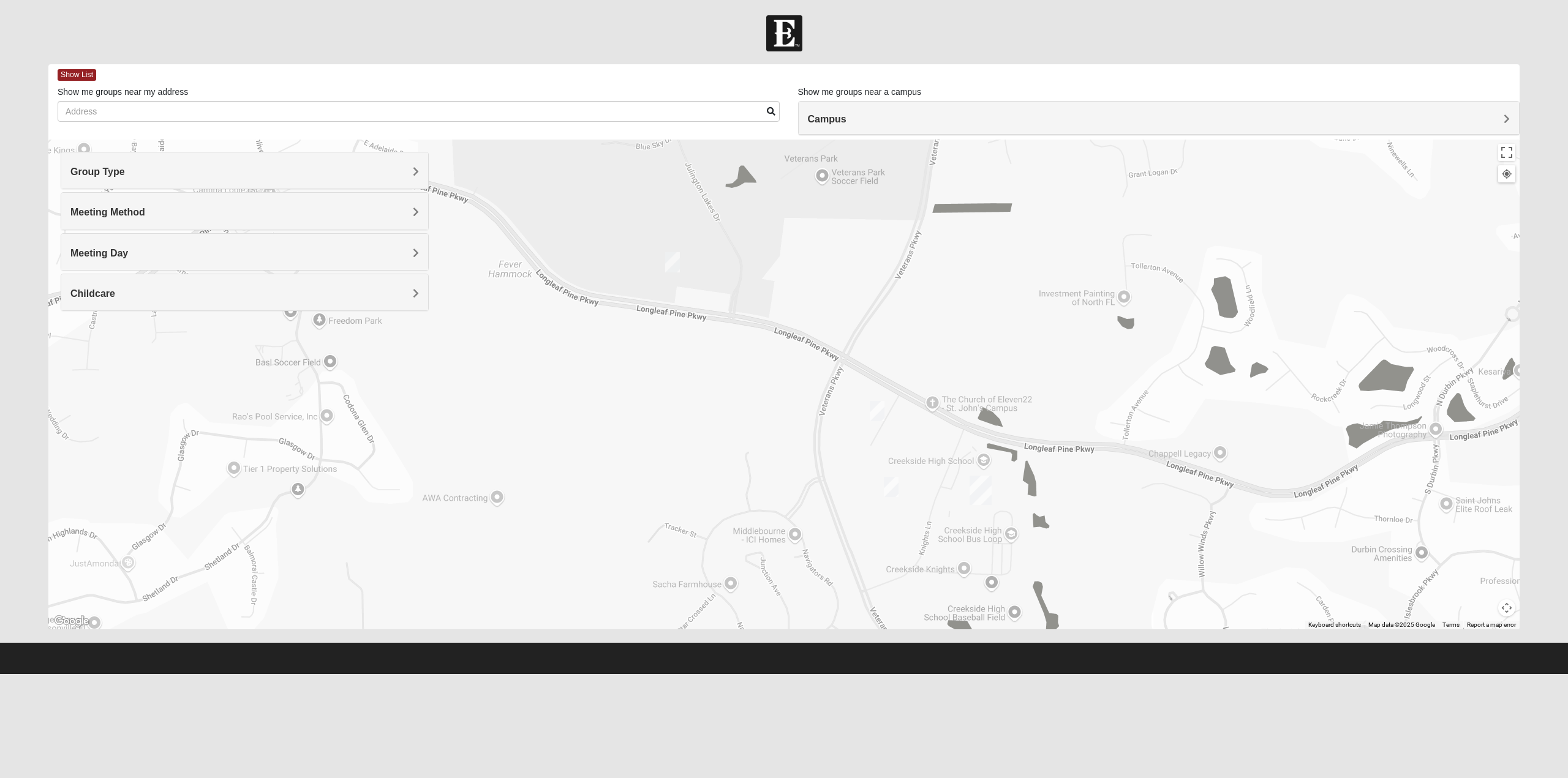
click at [674, 262] on img "Mixed Clark 32259" at bounding box center [672, 262] width 15 height 20
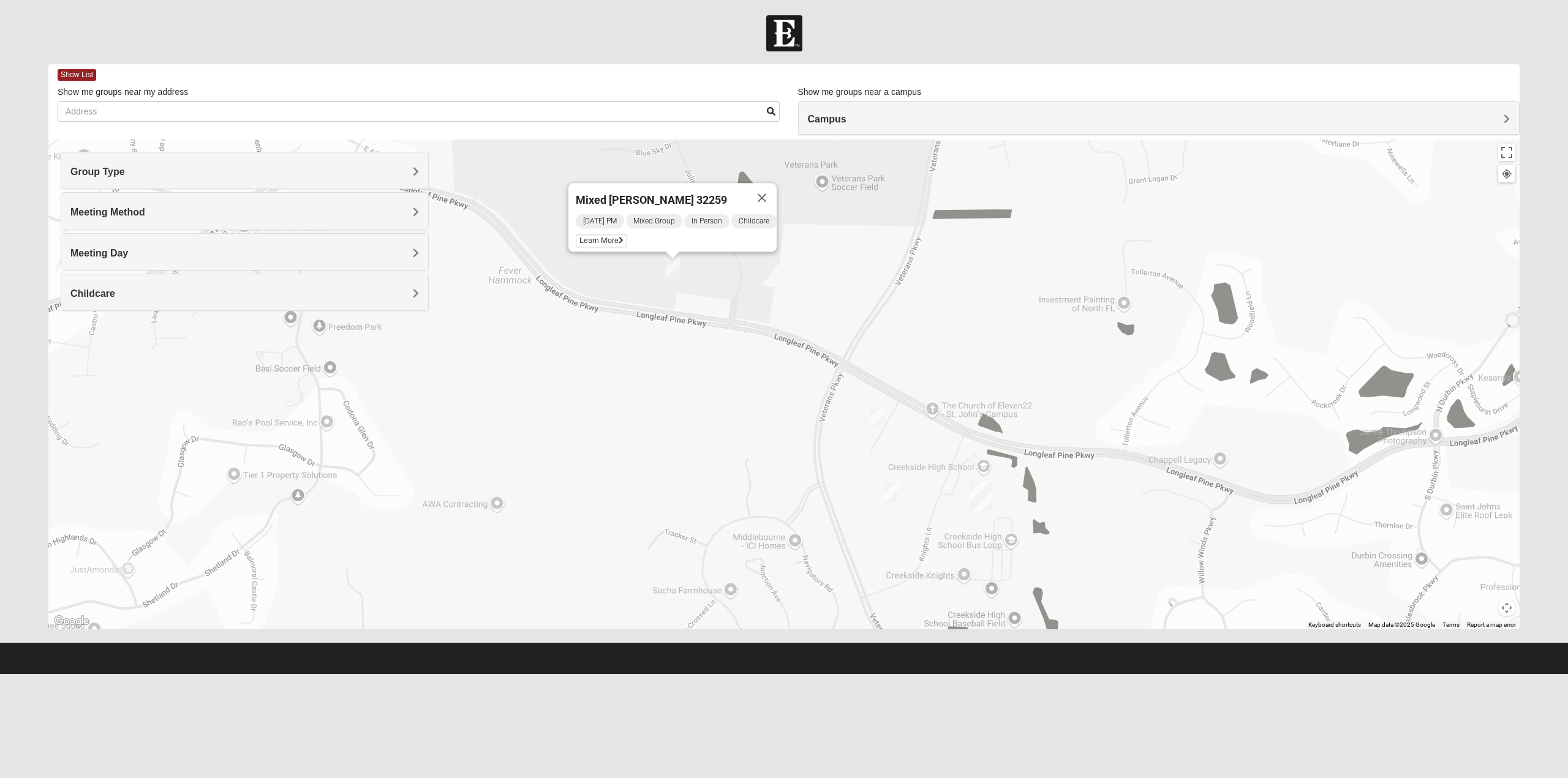
click at [879, 418] on img "On campus Mens Miller 32259" at bounding box center [877, 417] width 15 height 20
click at [811, 385] on icon at bounding box center [808, 389] width 5 height 7
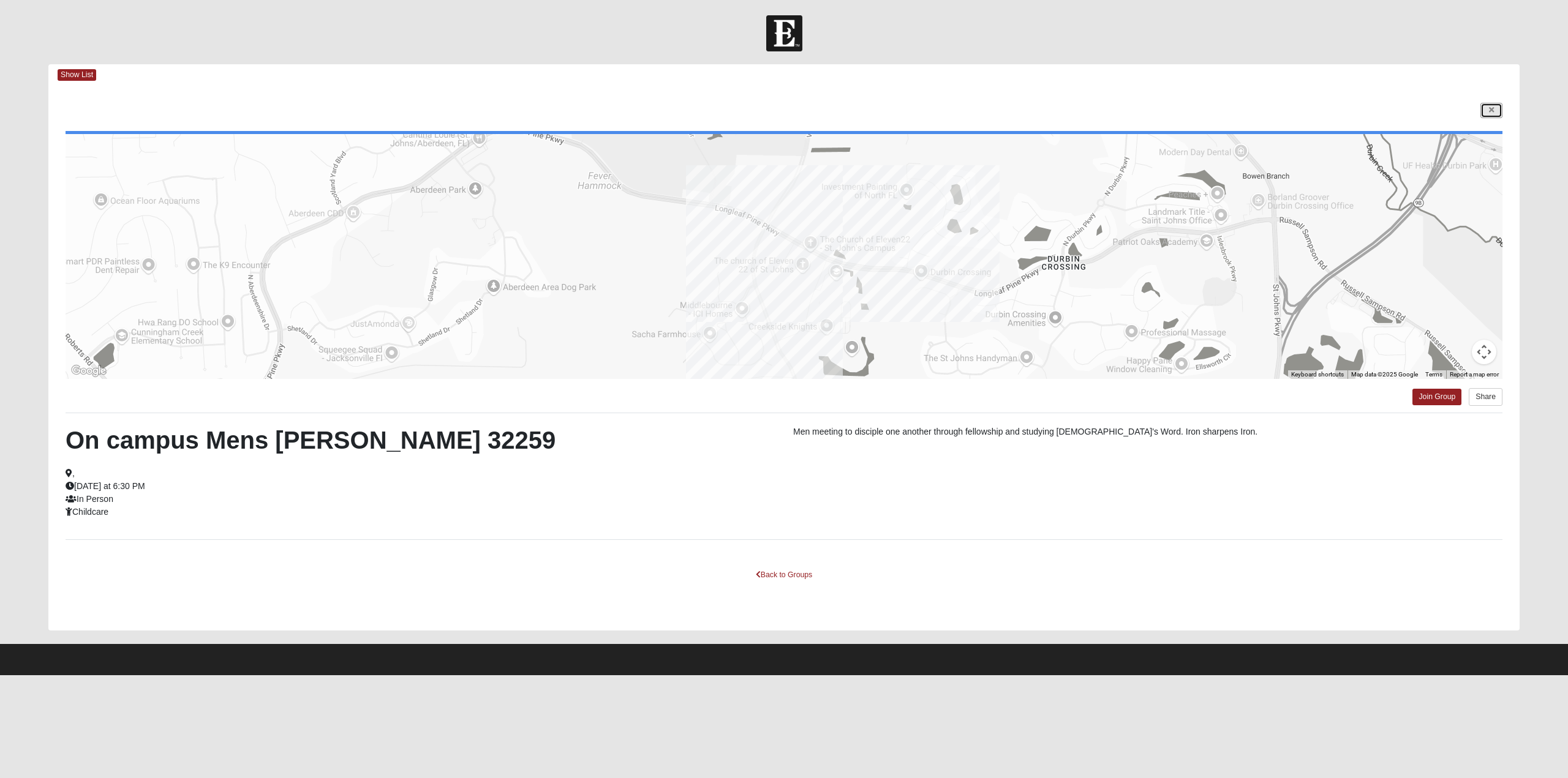
drag, startPoint x: 1489, startPoint y: 106, endPoint x: 1482, endPoint y: 115, distance: 11.4
click at [1489, 106] on link at bounding box center [1491, 110] width 22 height 15
